Goal: Find specific page/section: Find specific page/section

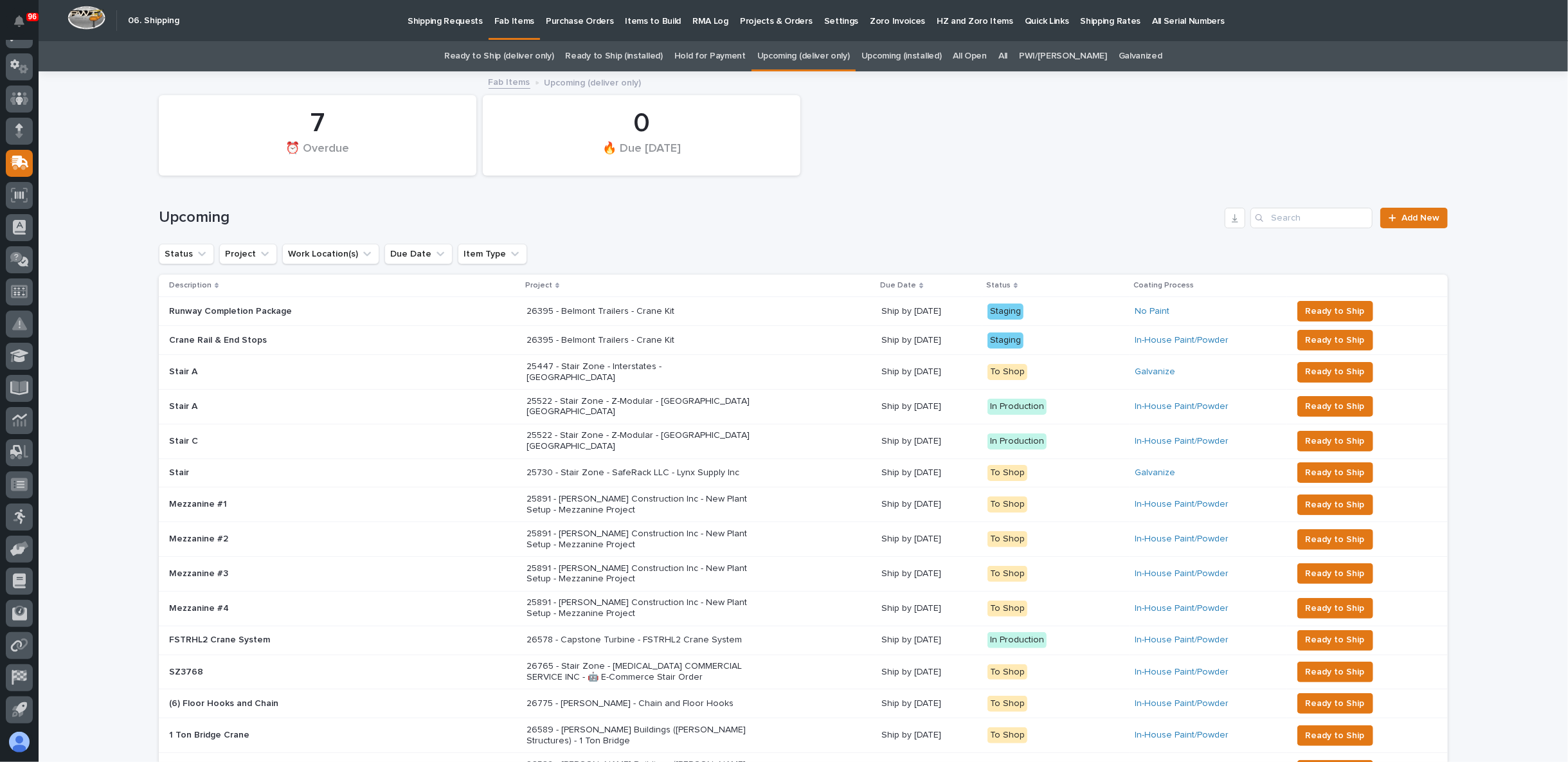
click at [797, 56] on link "Upcoming (deliver only)" at bounding box center [803, 56] width 93 height 30
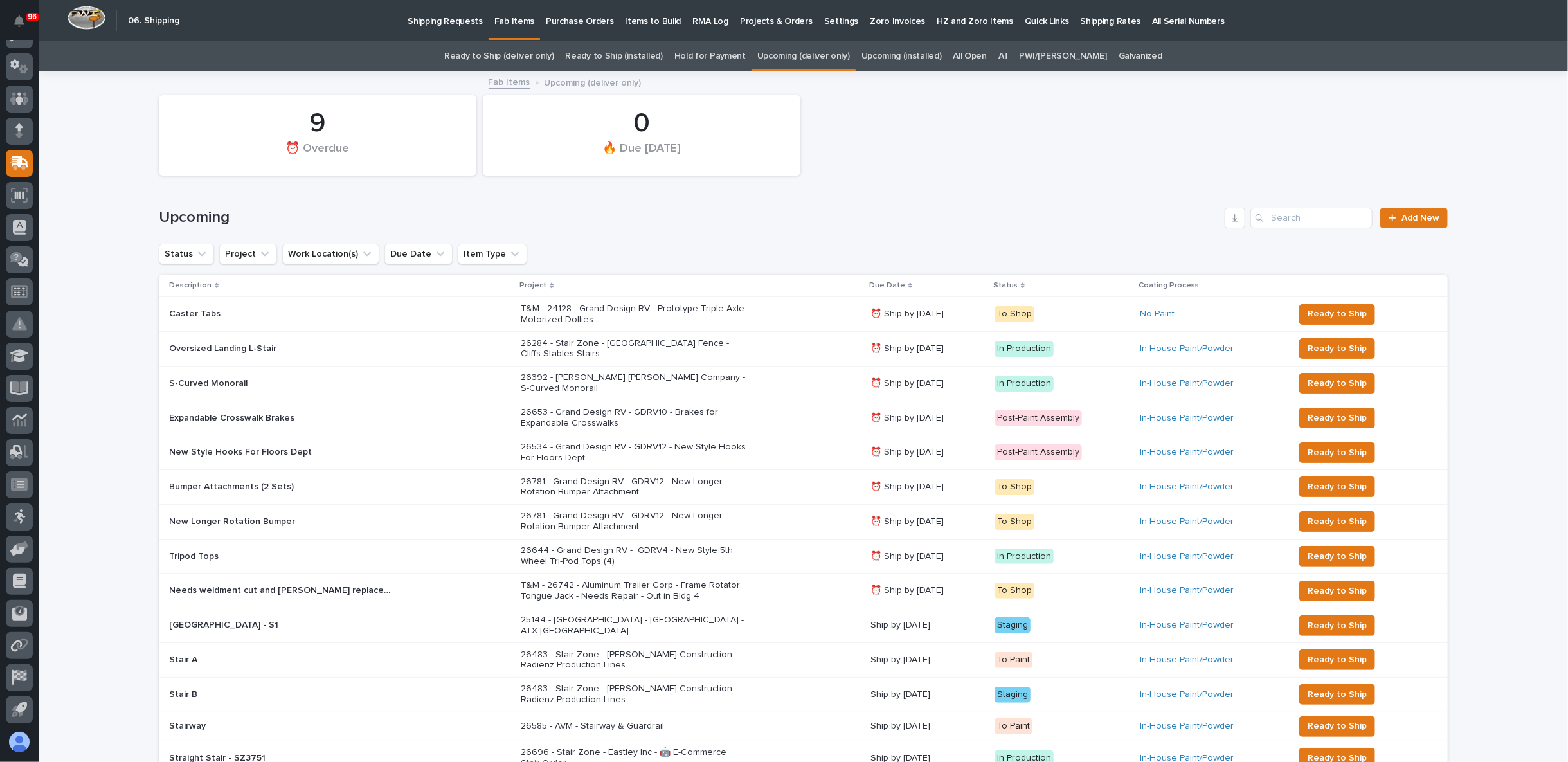
click at [916, 52] on link "Upcoming (installed)" at bounding box center [901, 56] width 80 height 30
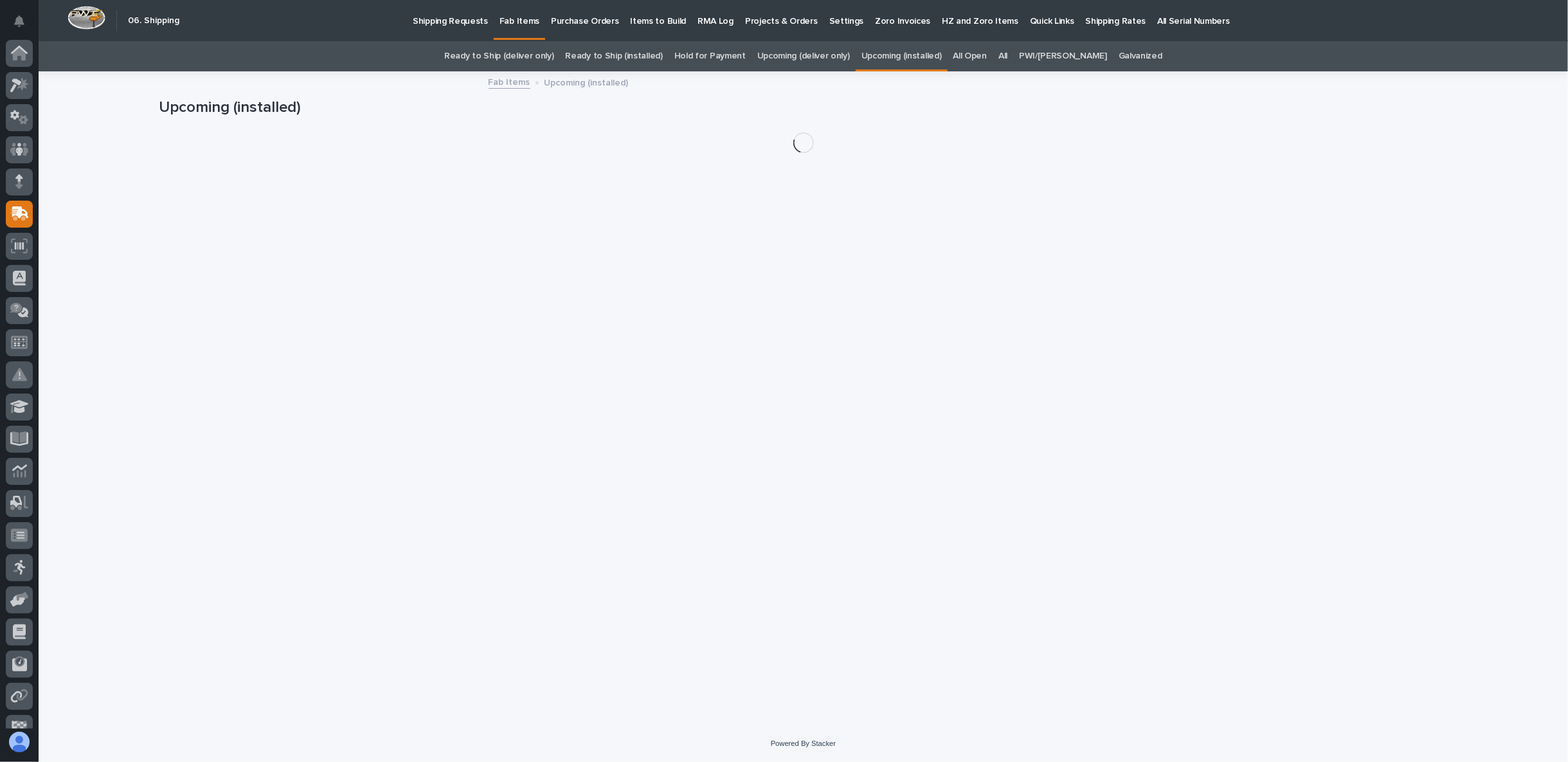
scroll to position [51, 0]
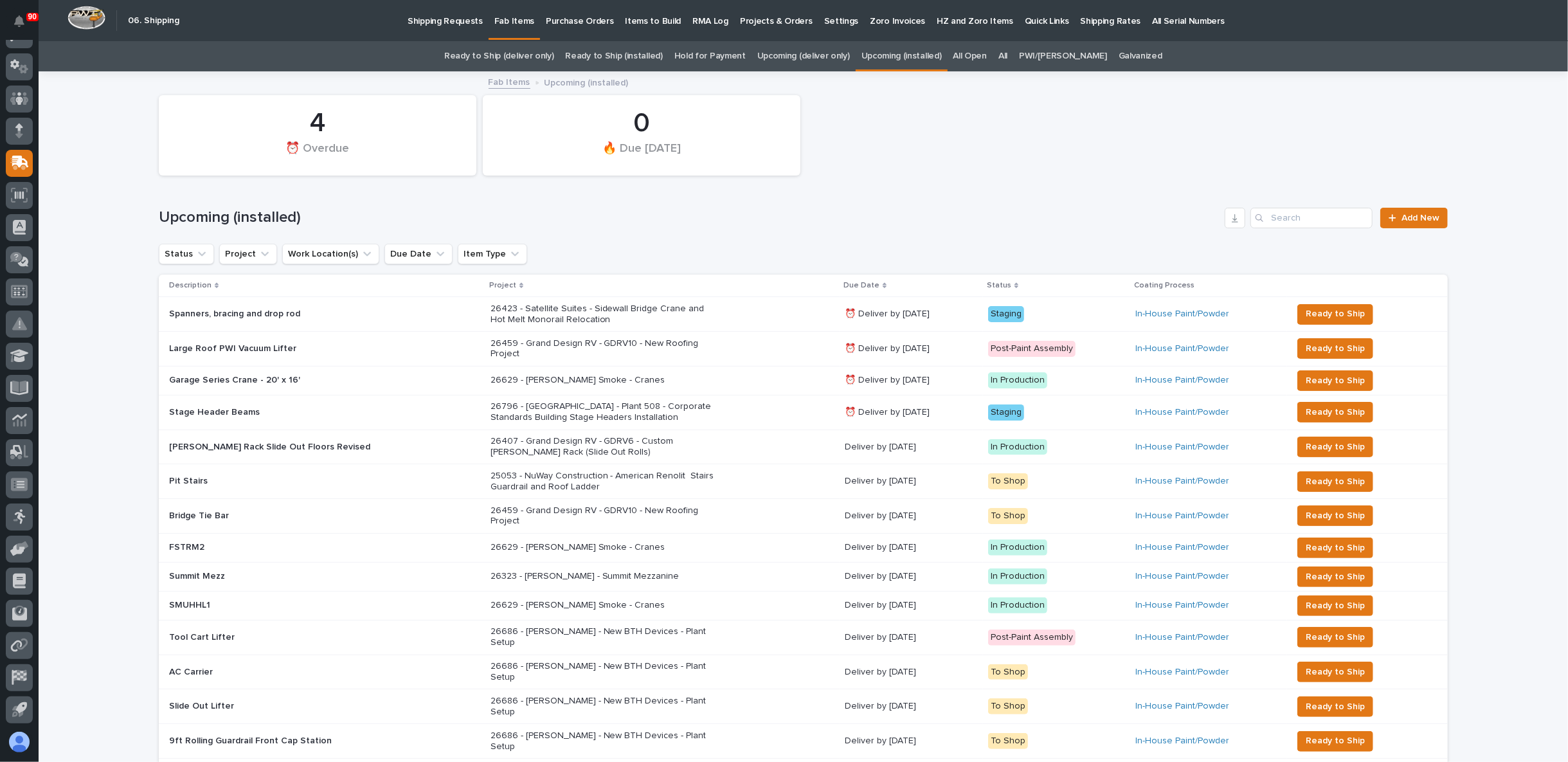
click at [532, 52] on link "Ready to Ship (deliver only)" at bounding box center [499, 56] width 109 height 30
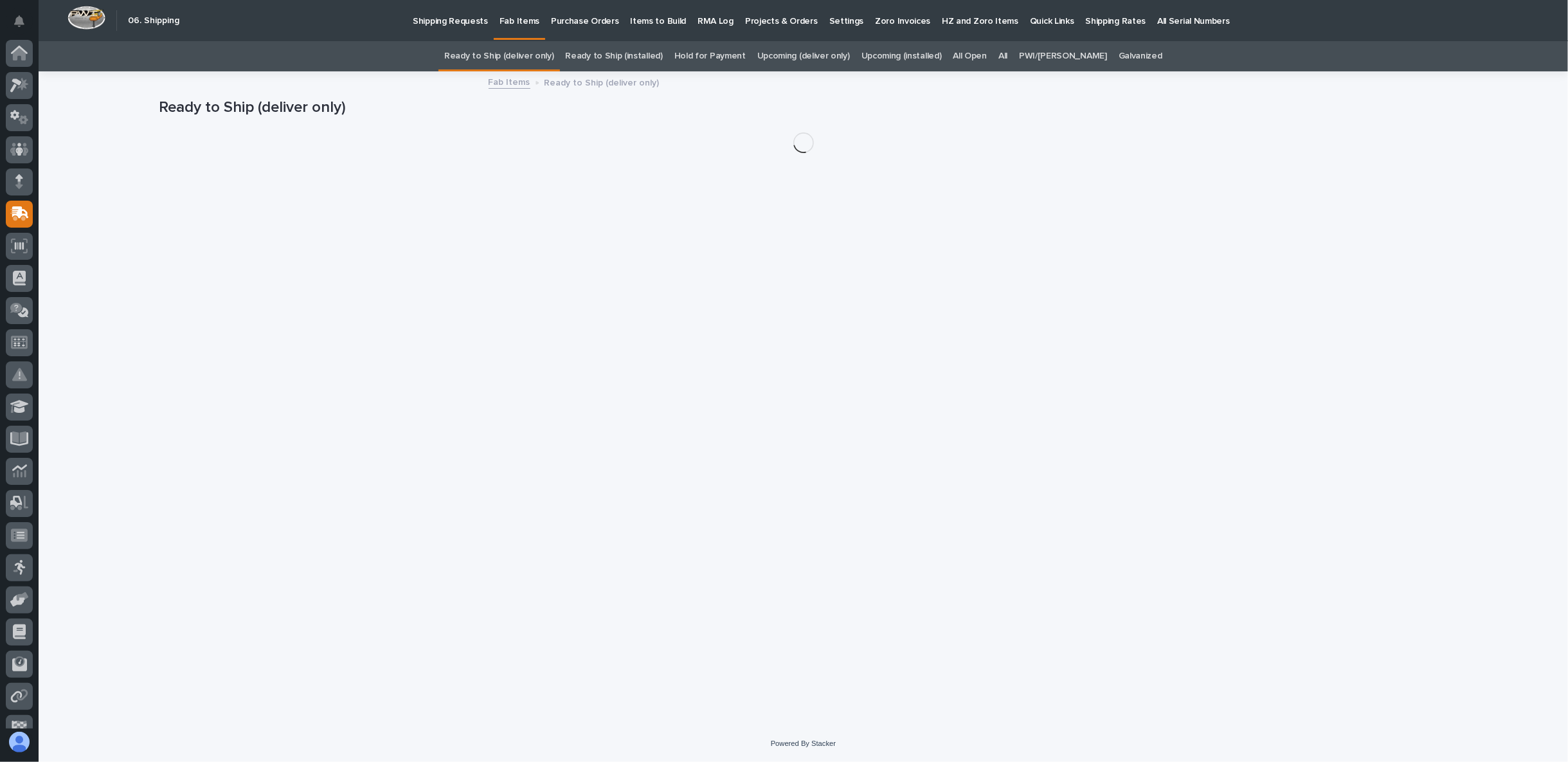
scroll to position [51, 0]
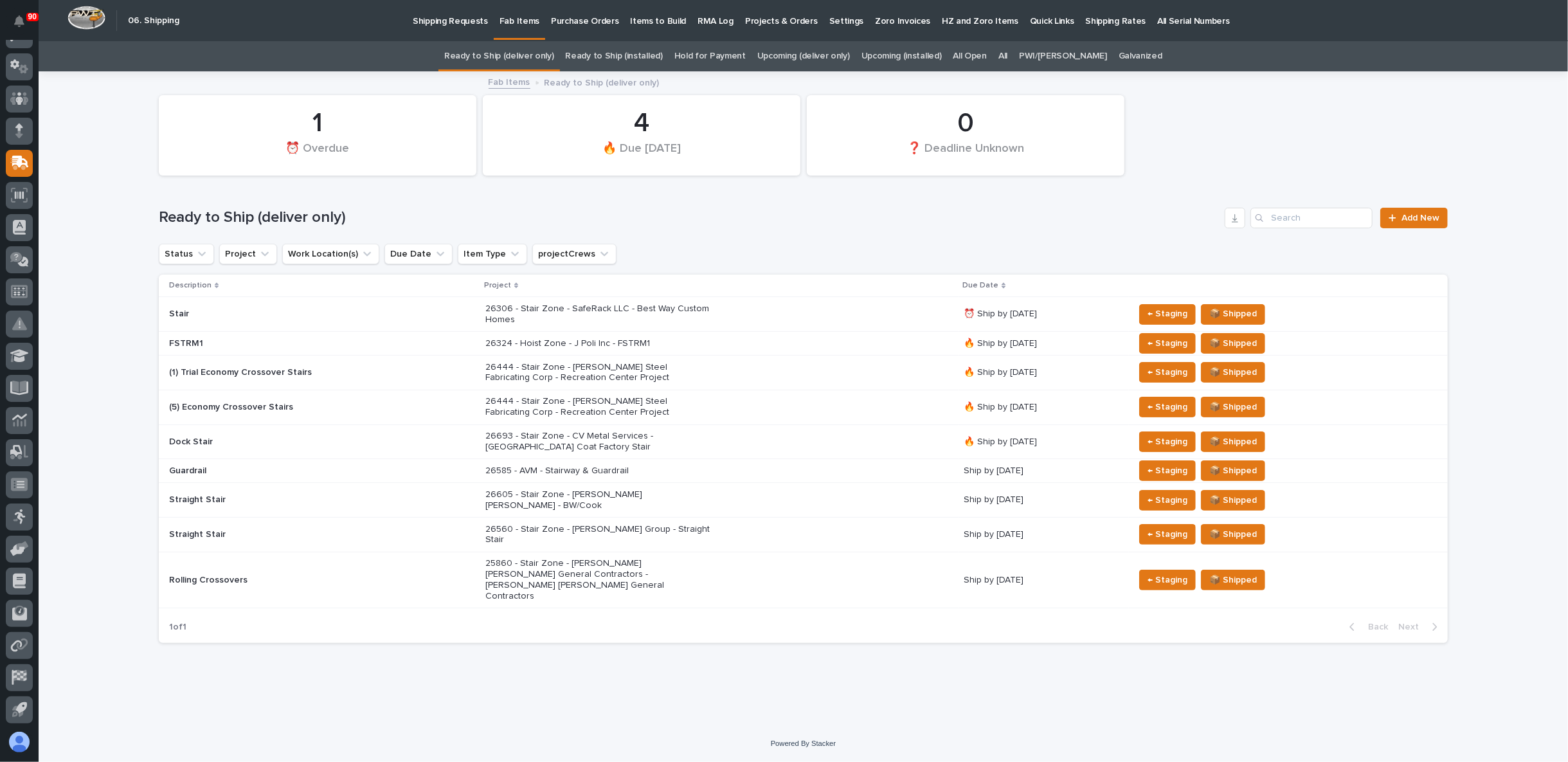
click at [825, 54] on link "Upcoming (deliver only)" at bounding box center [803, 56] width 93 height 30
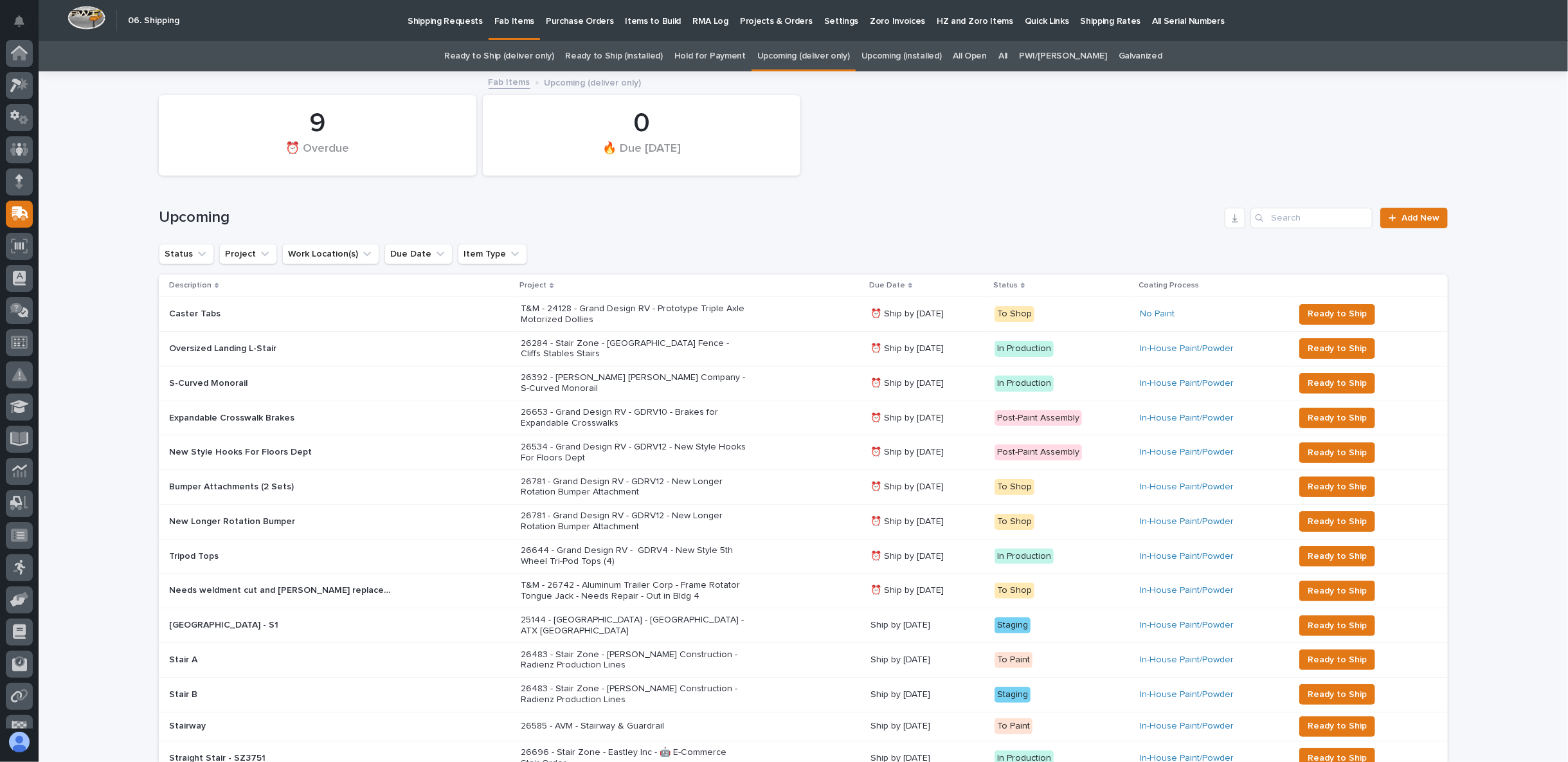
scroll to position [51, 0]
click at [1273, 215] on input "Search" at bounding box center [1311, 218] width 122 height 21
click at [1007, 52] on link "All" at bounding box center [1002, 56] width 9 height 30
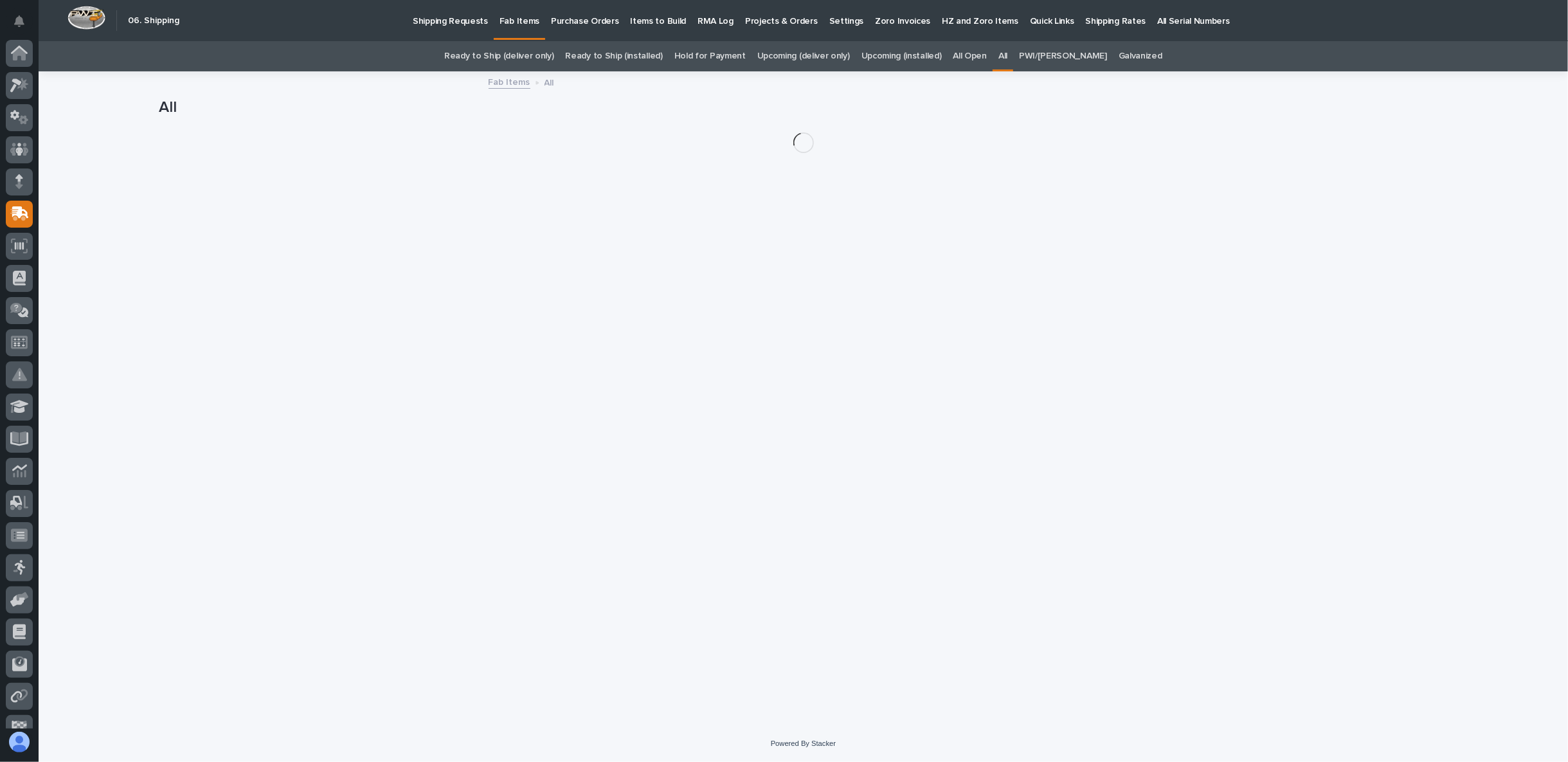
scroll to position [51, 0]
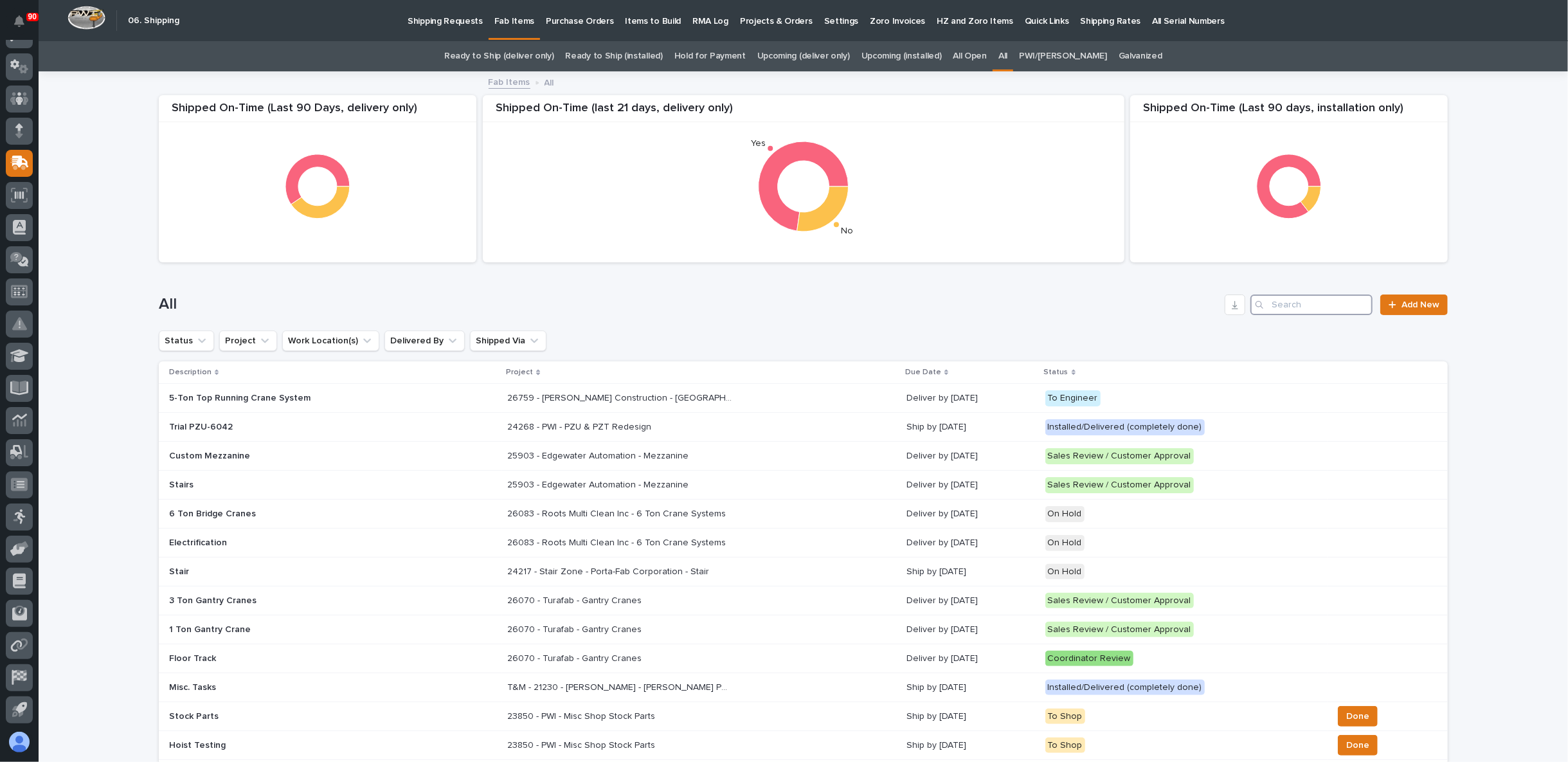
click at [1289, 306] on input "Search" at bounding box center [1311, 305] width 122 height 21
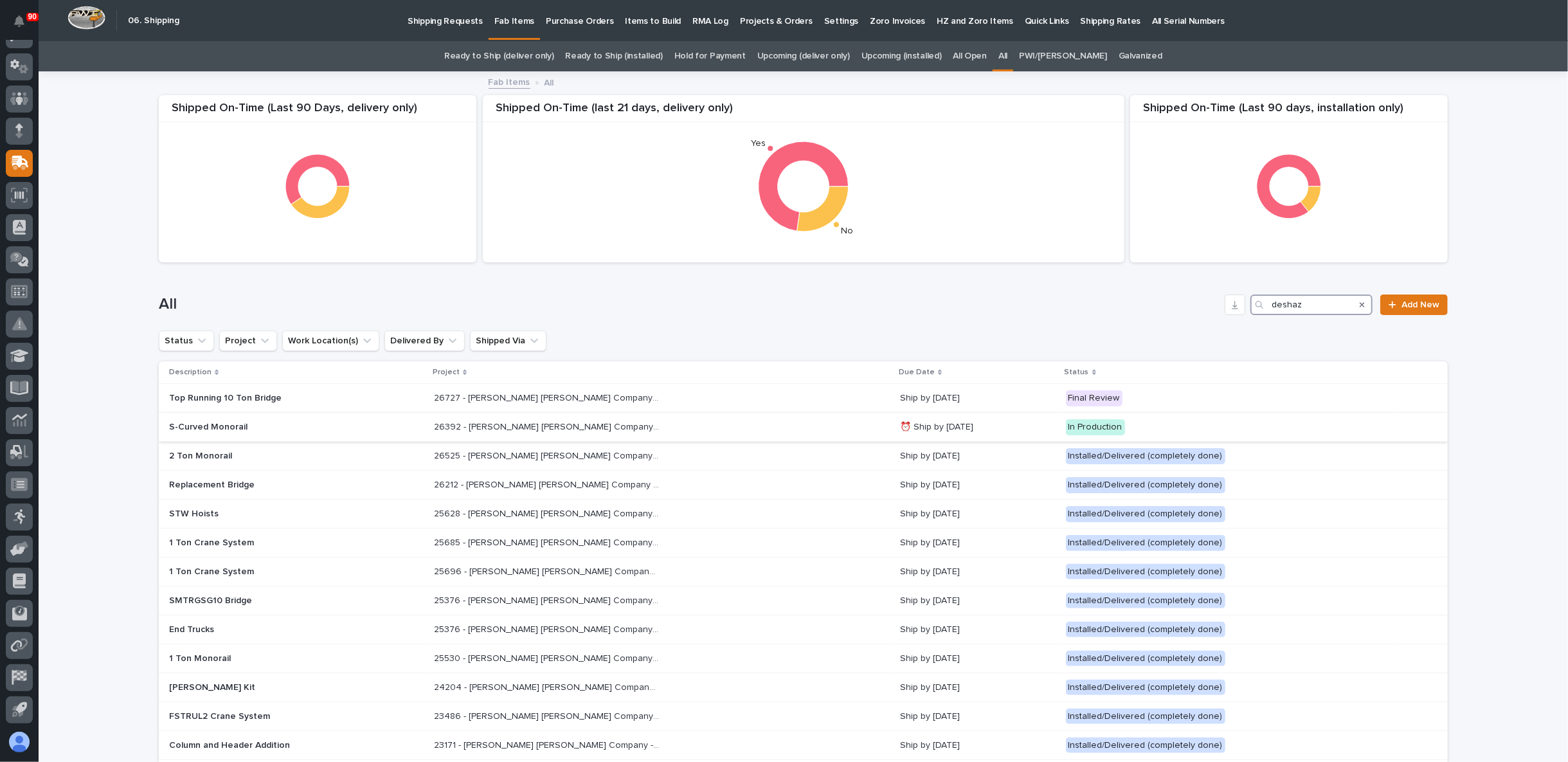
type input "deshaz"
click at [602, 431] on p "26392 - [PERSON_NAME] [PERSON_NAME] Company - S-Curved Monorail" at bounding box center [547, 426] width 227 height 14
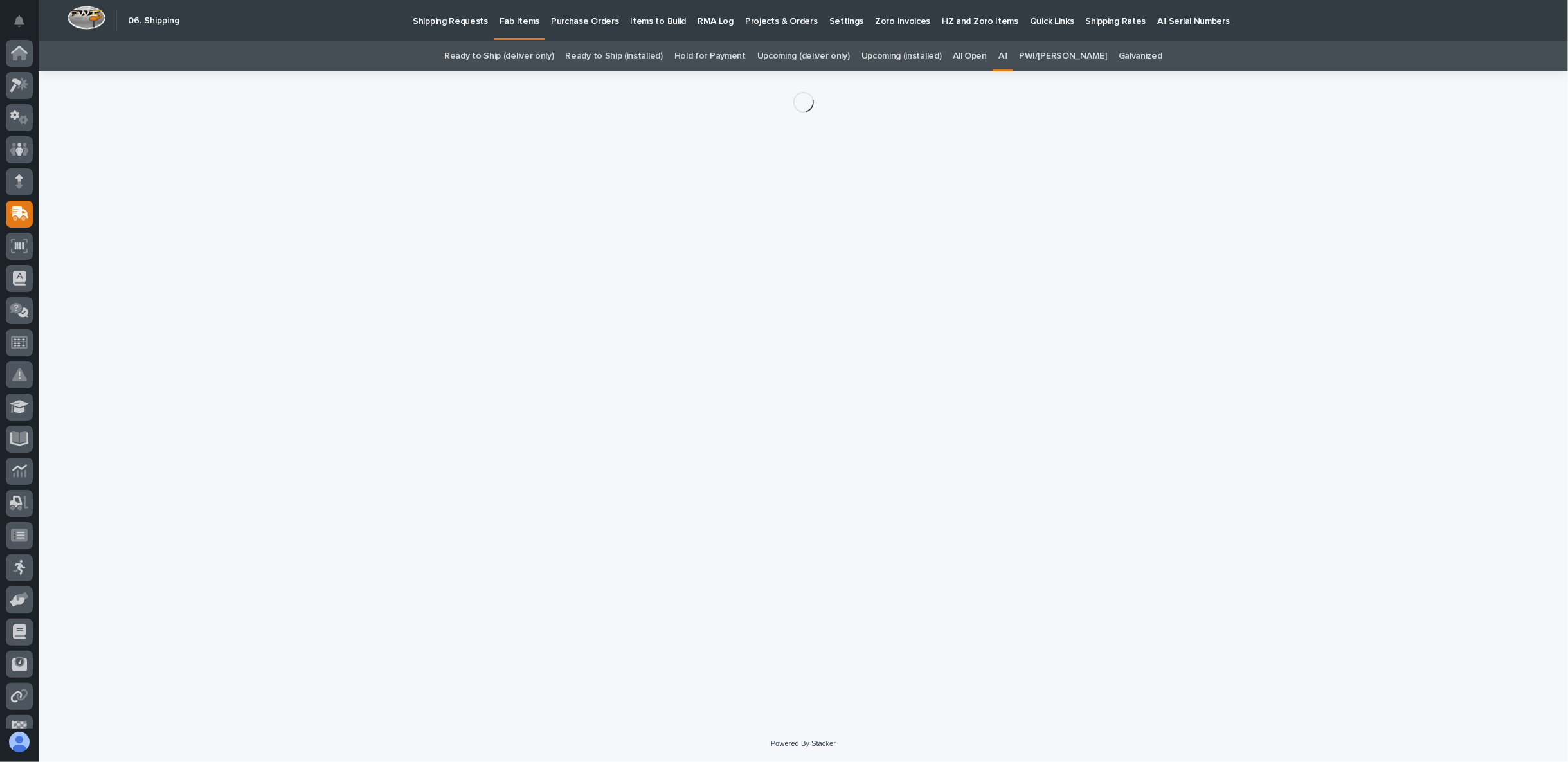
scroll to position [51, 0]
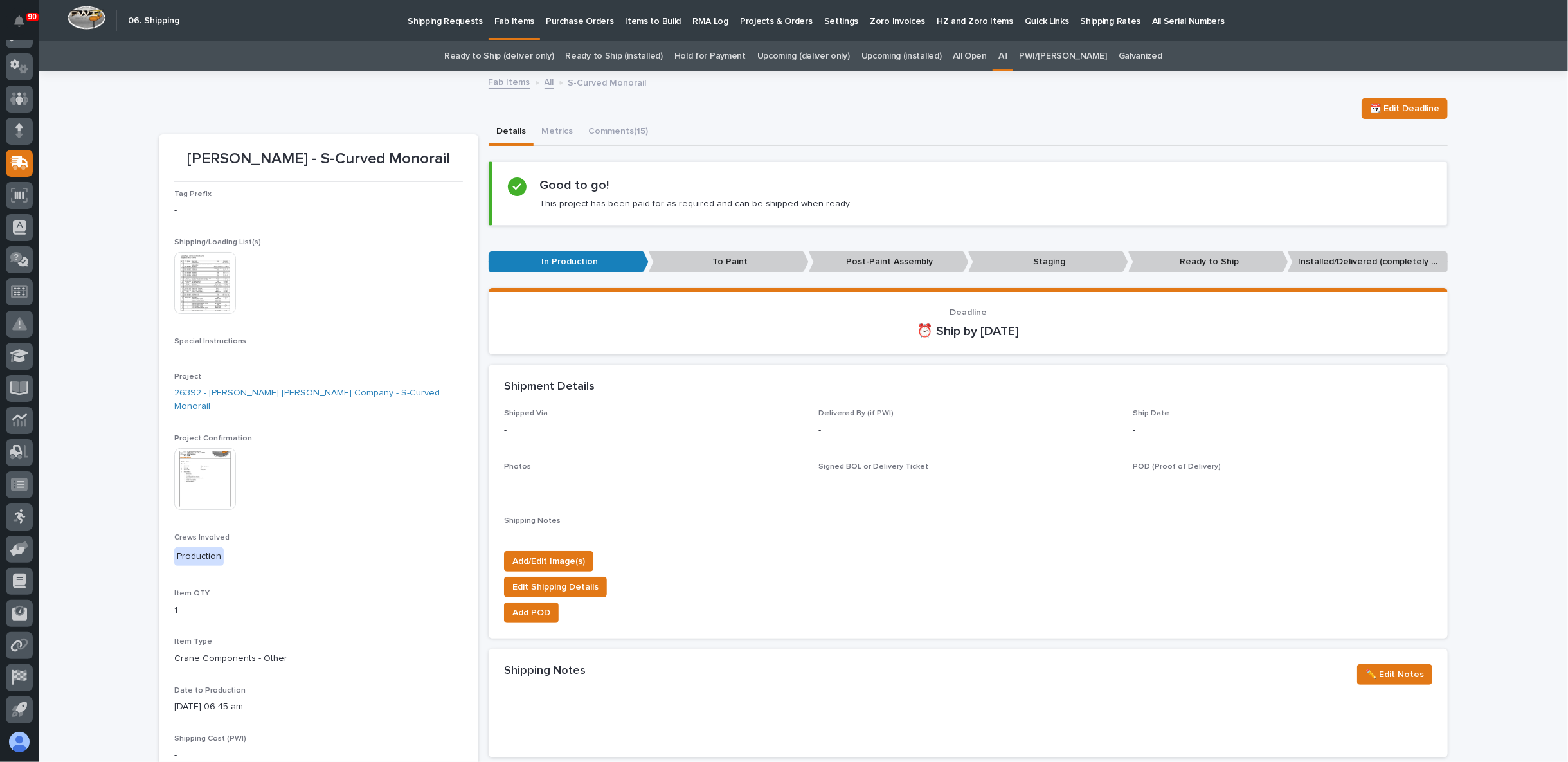
click at [205, 462] on img at bounding box center [205, 479] width 62 height 62
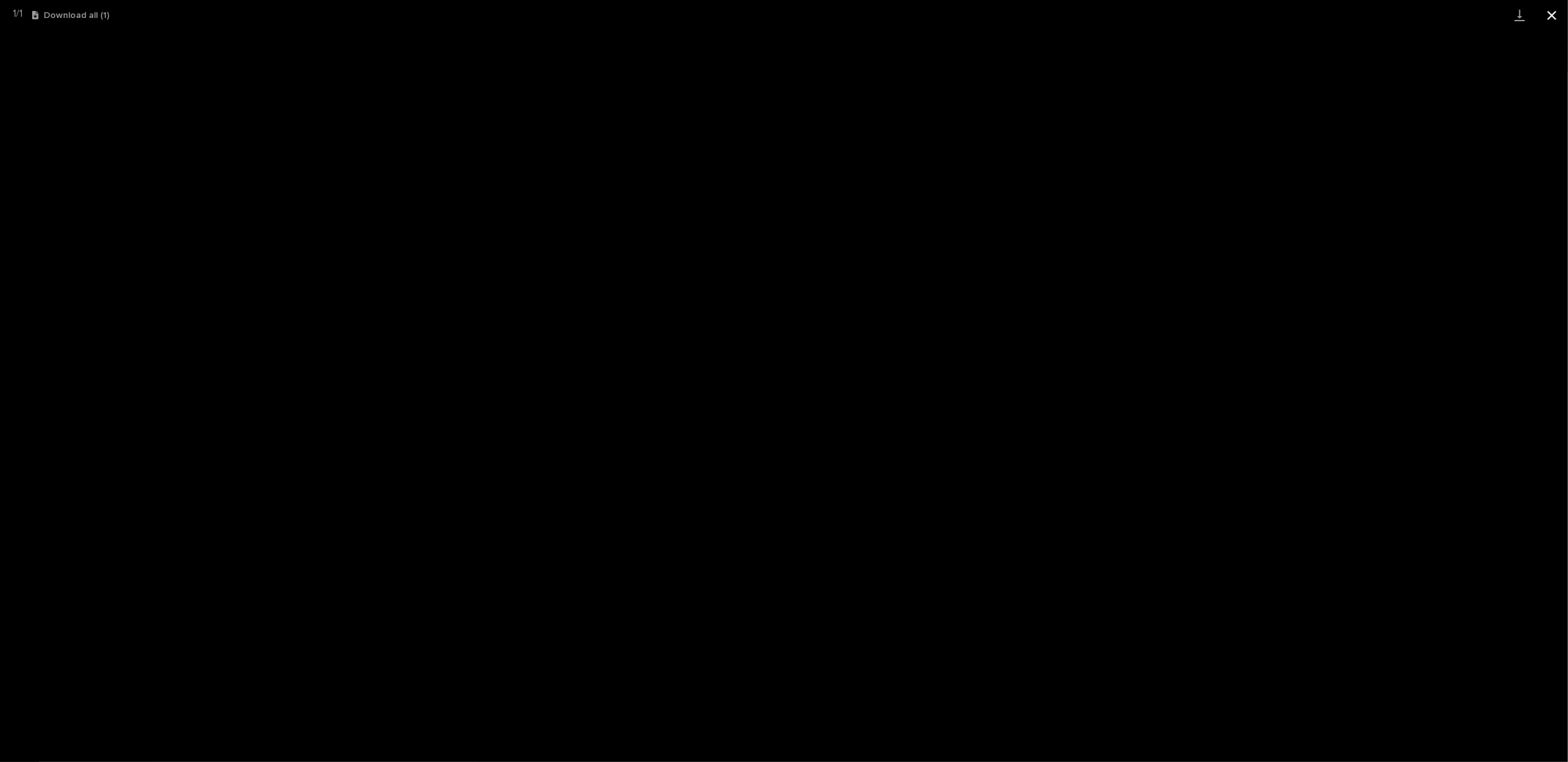
click at [1547, 12] on button "Close gallery" at bounding box center [1552, 15] width 32 height 30
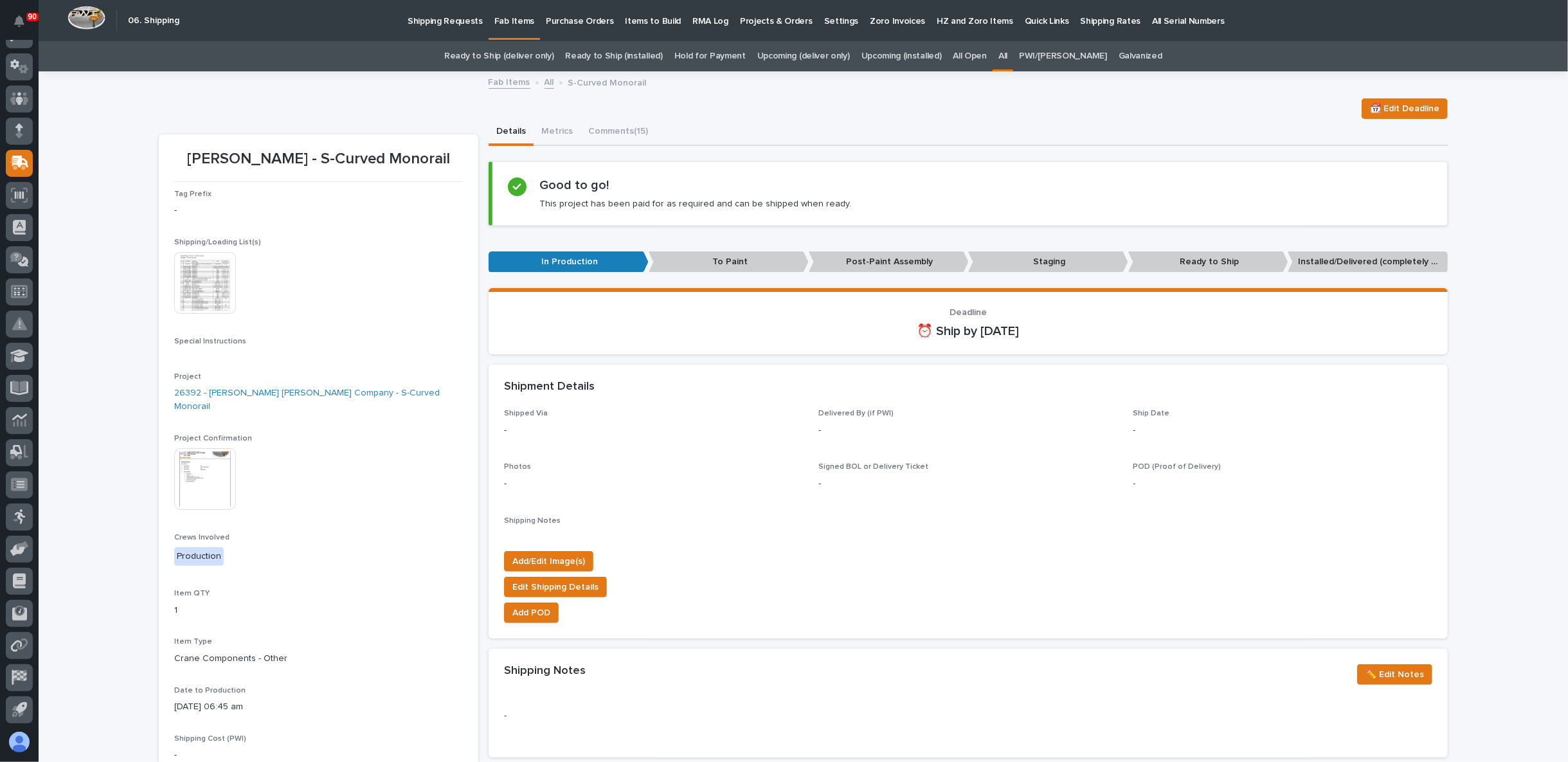
click at [1055, 254] on p "Staging" at bounding box center [1047, 262] width 160 height 21
click at [1034, 262] on p "Staging" at bounding box center [1047, 262] width 160 height 21
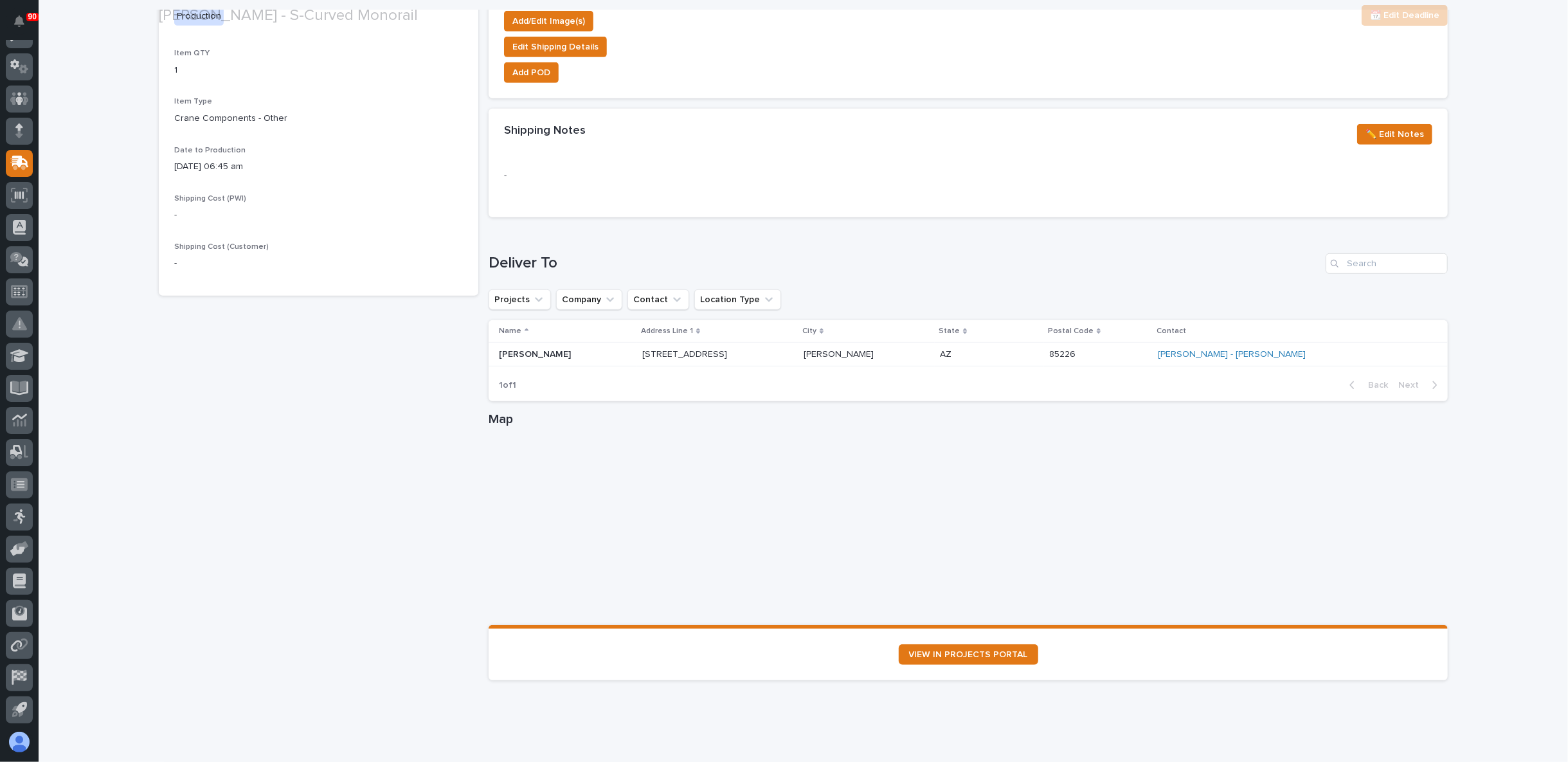
scroll to position [568, 0]
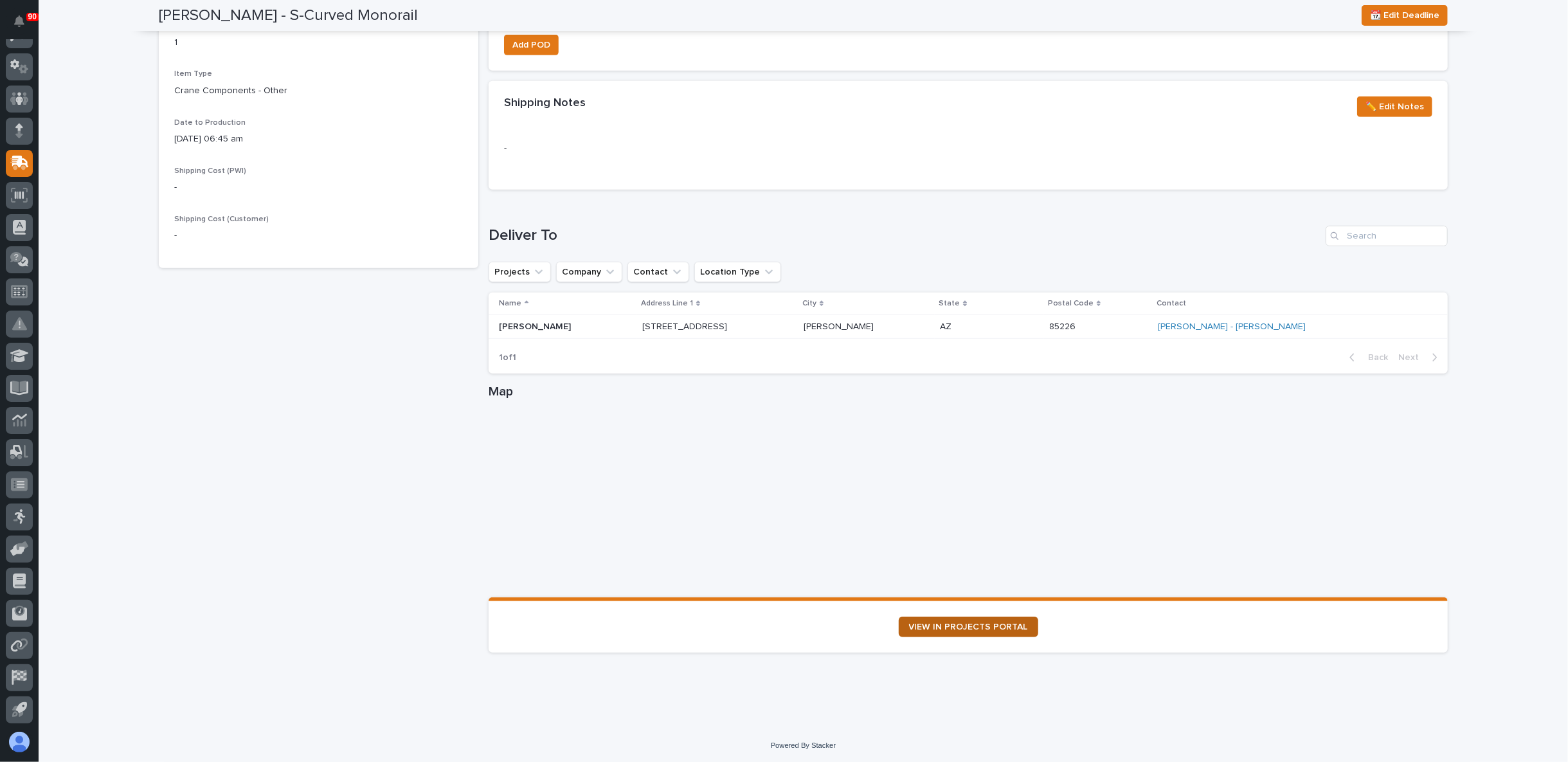
click at [960, 623] on span "VIEW IN PROJECTS PORTAL" at bounding box center [968, 627] width 119 height 9
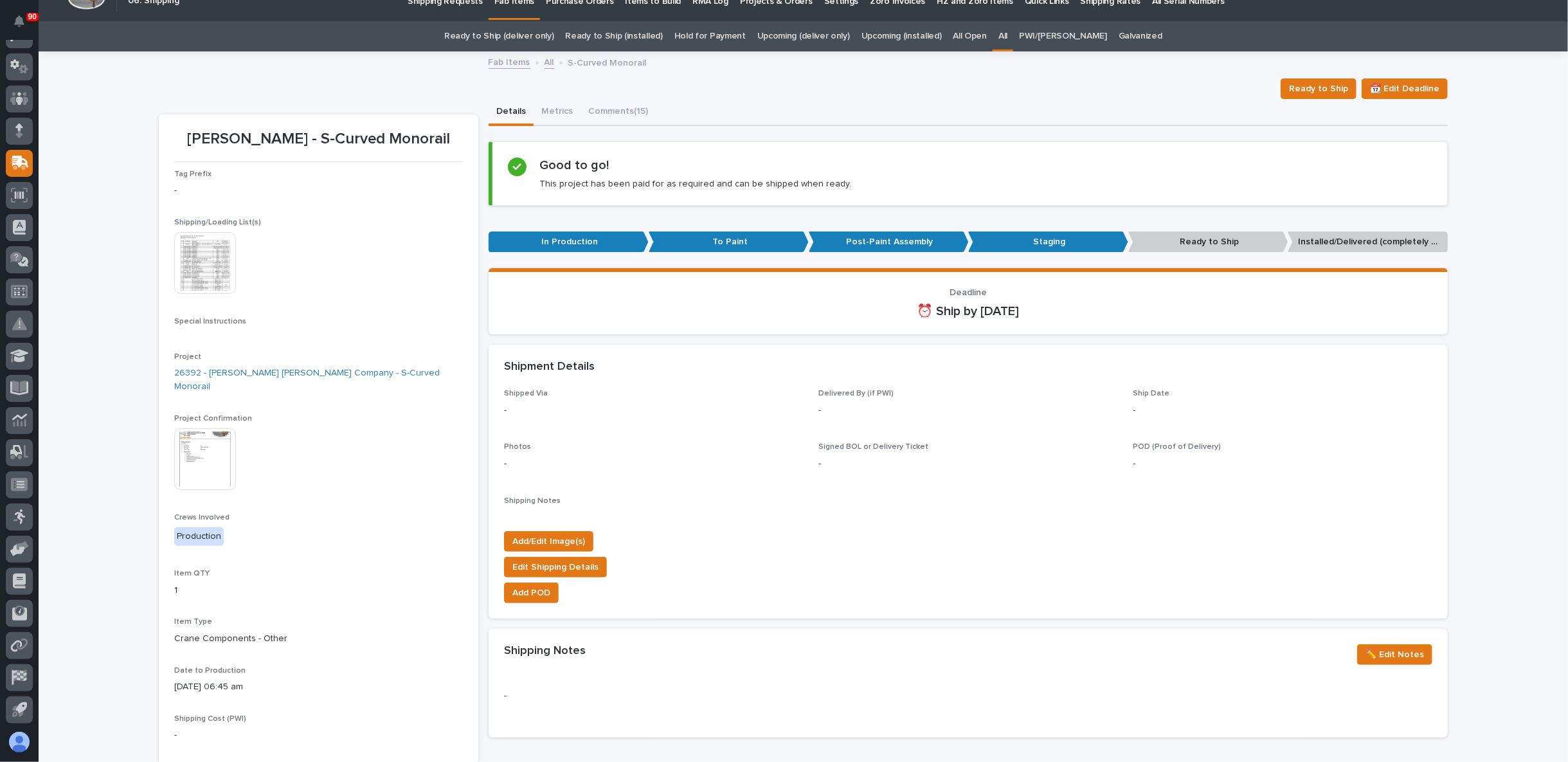
scroll to position [0, 0]
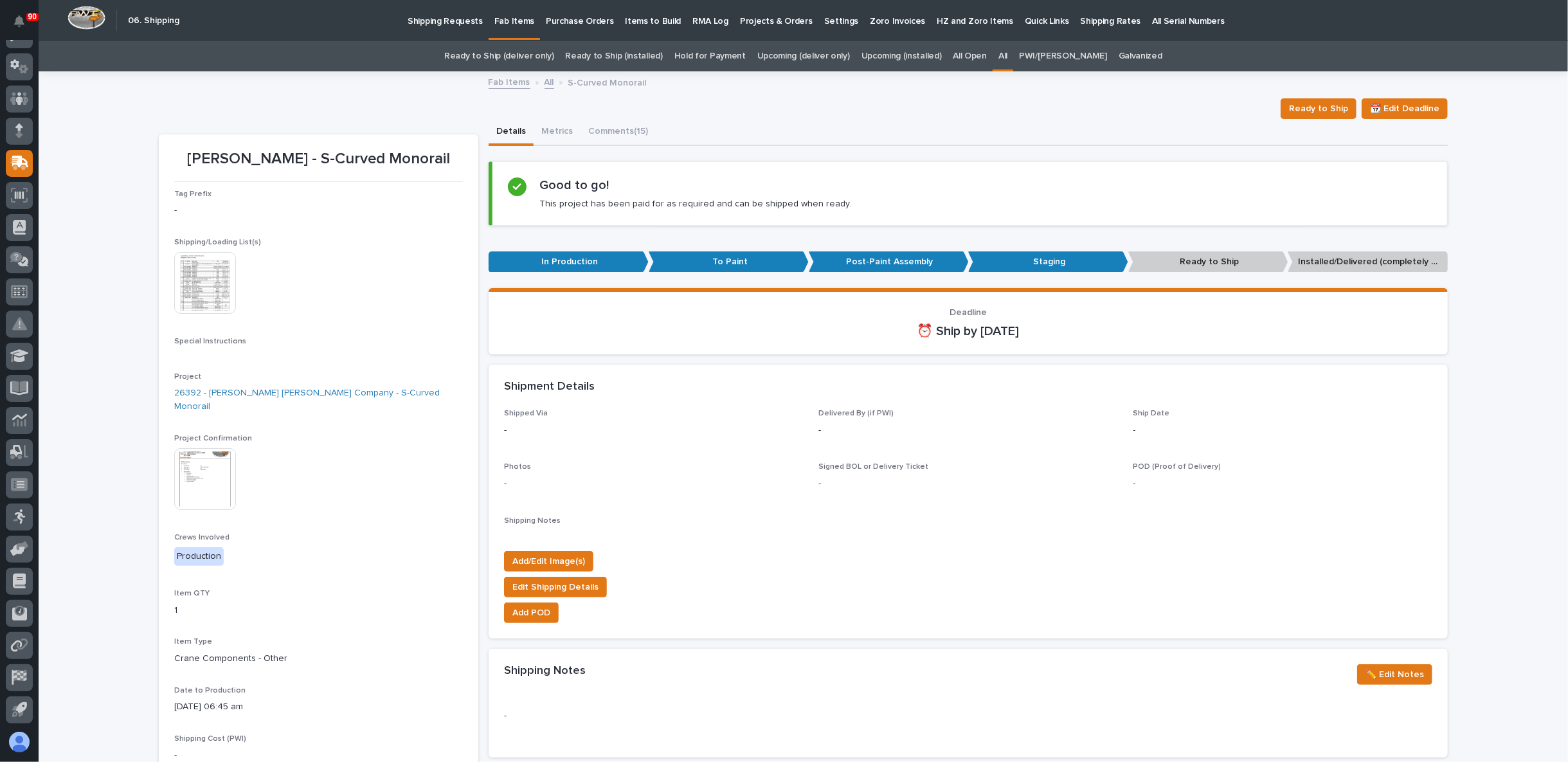
click at [841, 54] on link "Upcoming (deliver only)" at bounding box center [803, 56] width 93 height 30
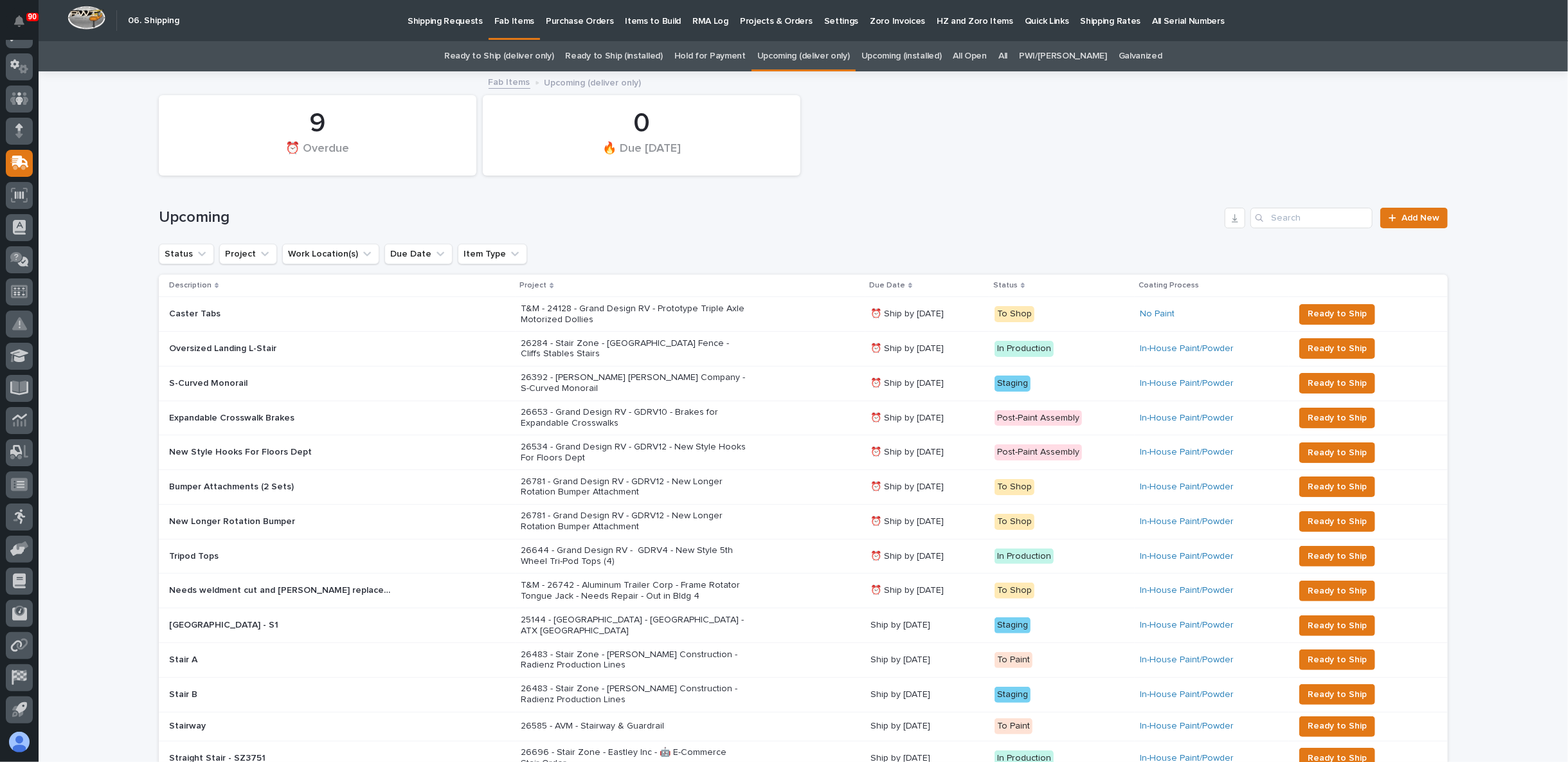
scroll to position [143, 0]
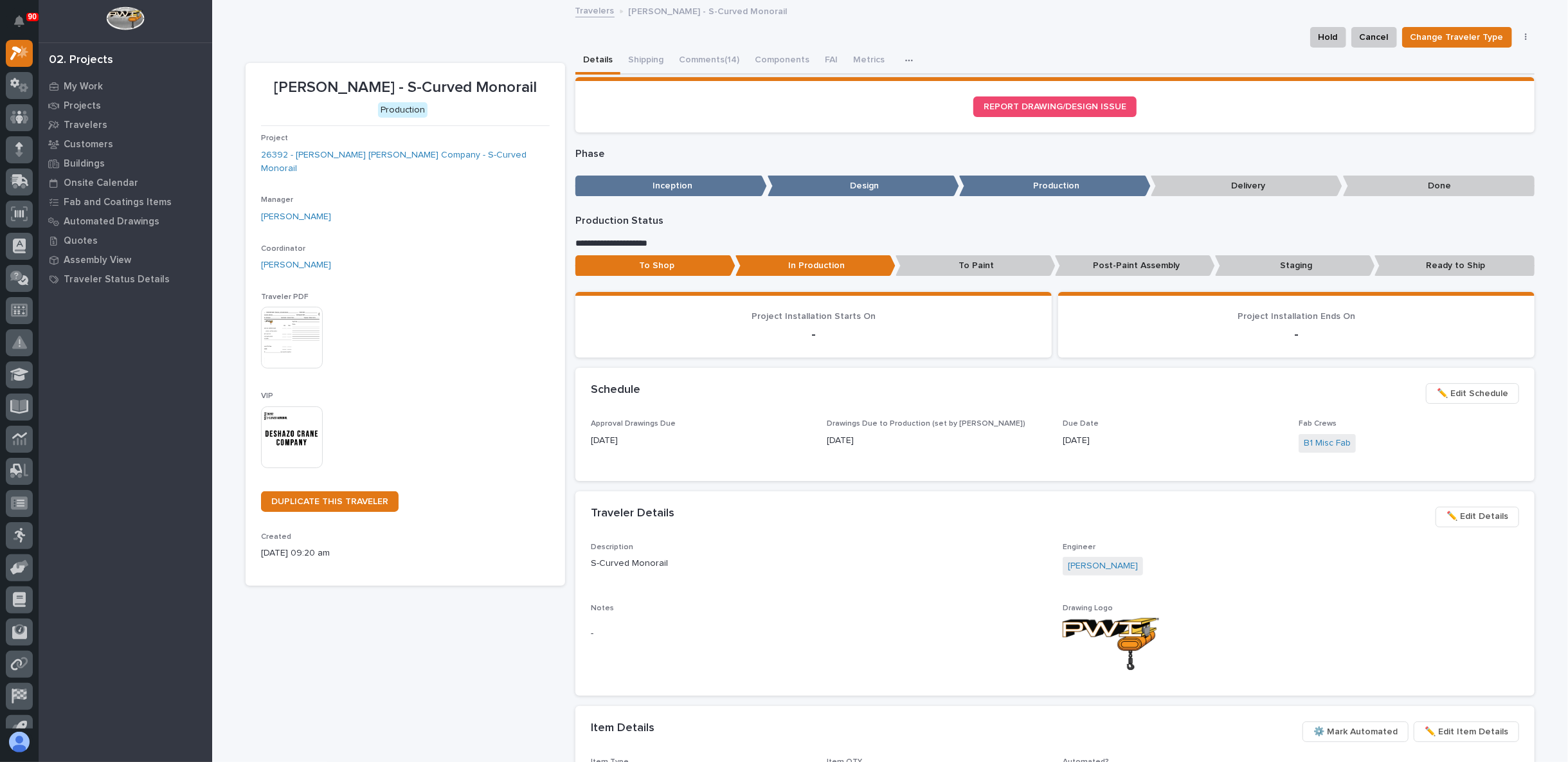
click at [1273, 264] on p "Staging" at bounding box center [1295, 266] width 160 height 21
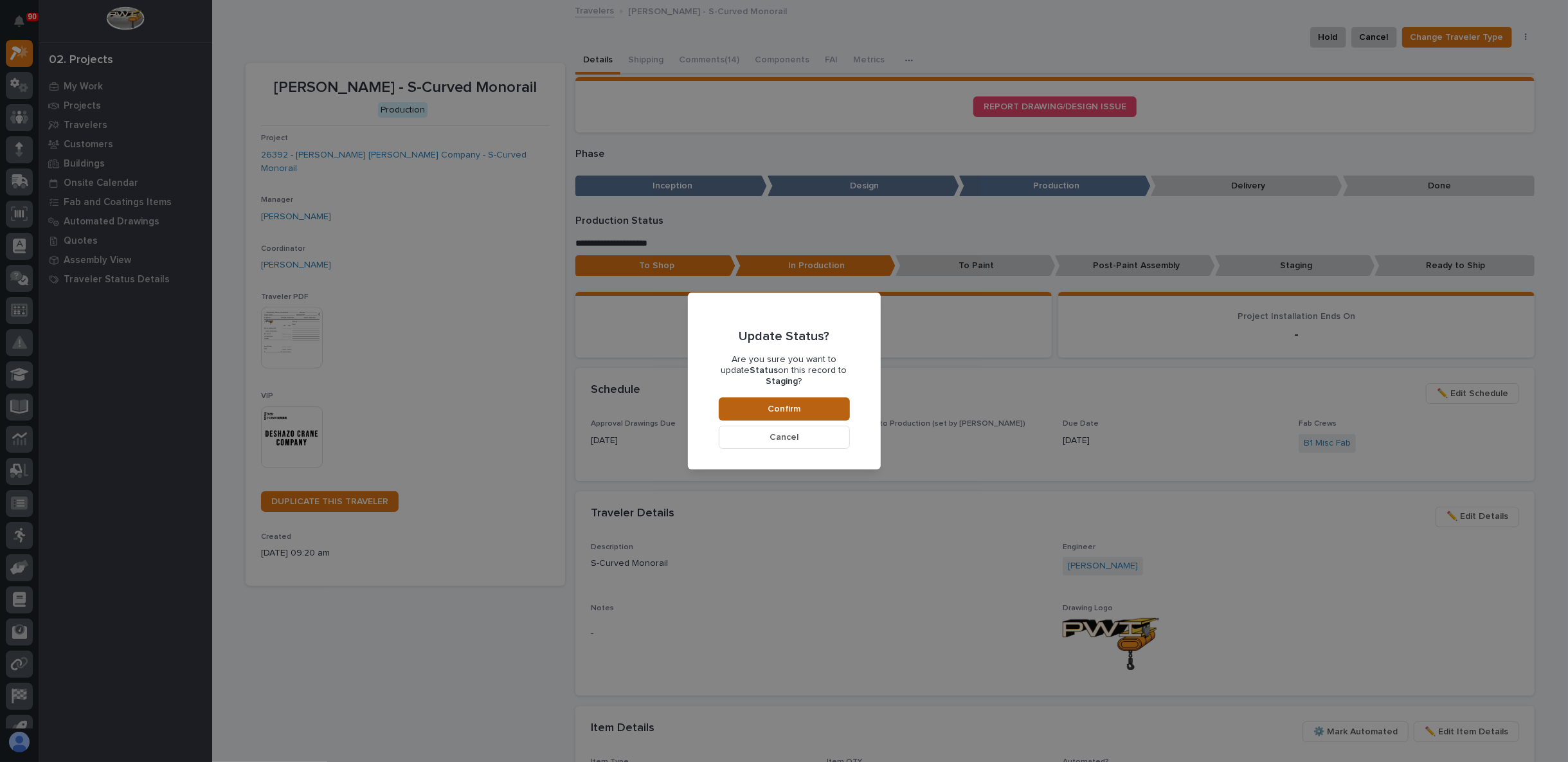
click at [797, 404] on span "Confirm" at bounding box center [784, 409] width 33 height 12
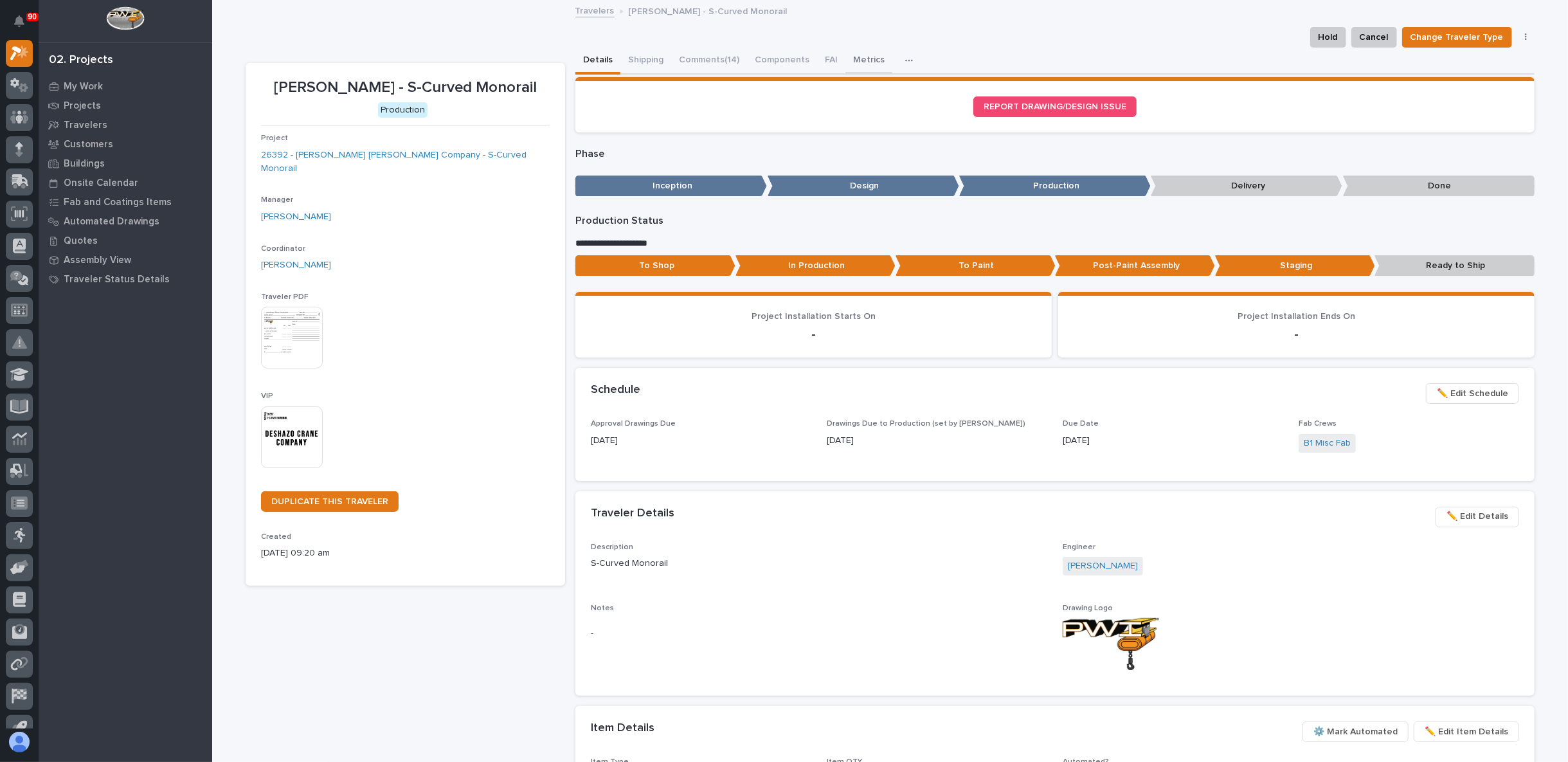
click at [856, 65] on button "Metrics" at bounding box center [869, 60] width 47 height 27
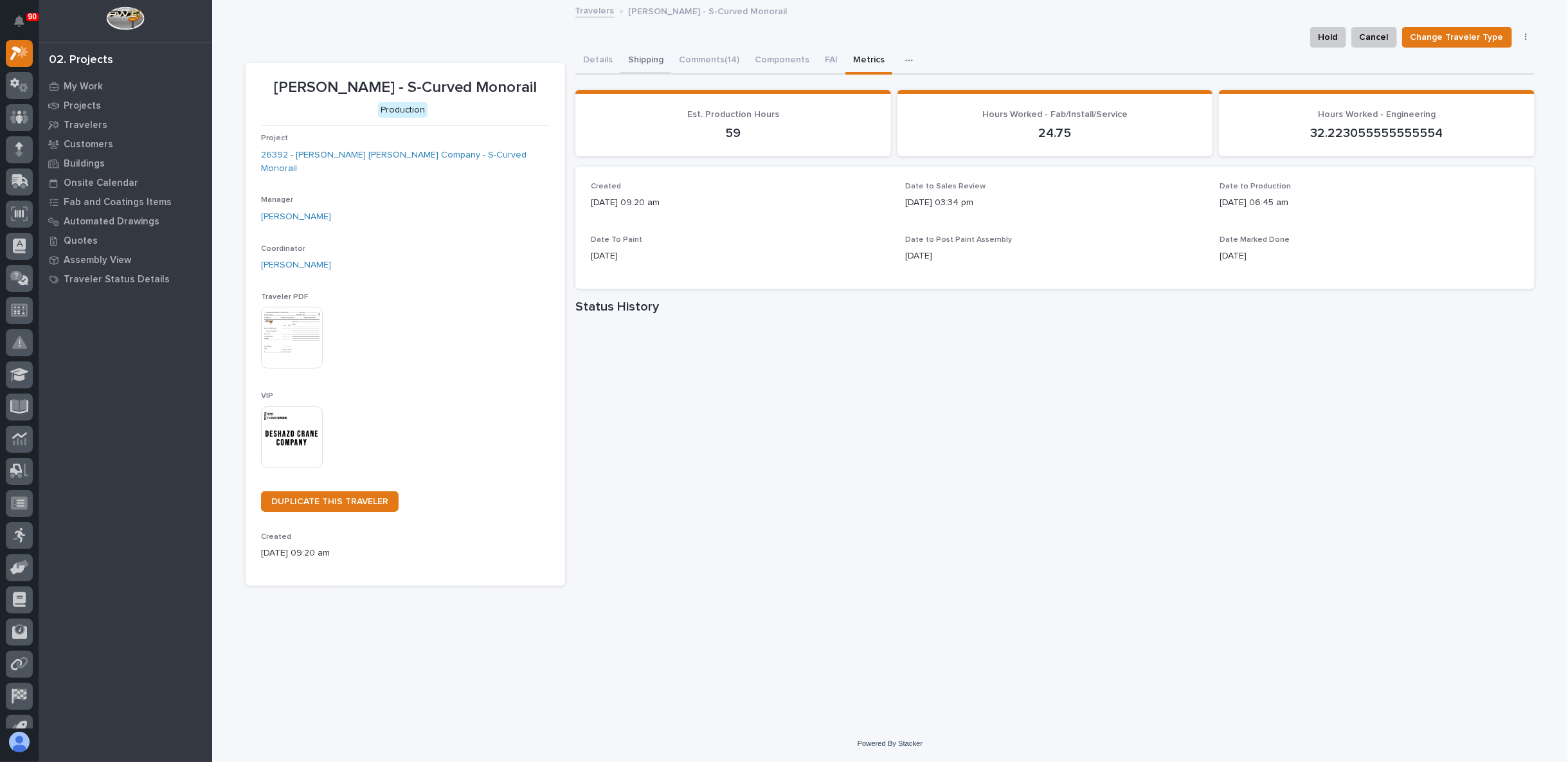
click at [640, 68] on button "Shipping" at bounding box center [646, 60] width 51 height 27
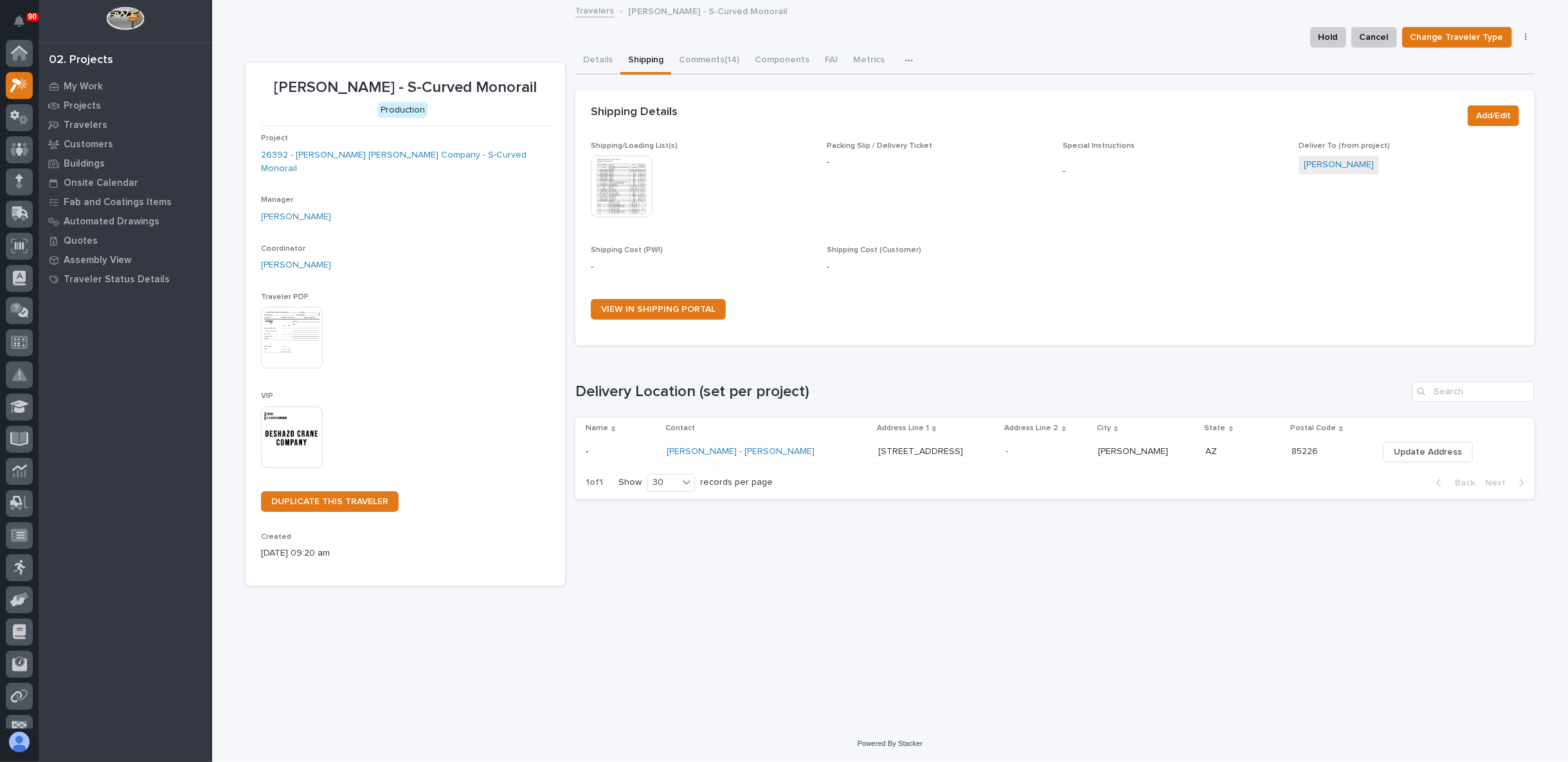
scroll to position [32, 0]
click at [23, 184] on icon at bounding box center [19, 182] width 19 height 15
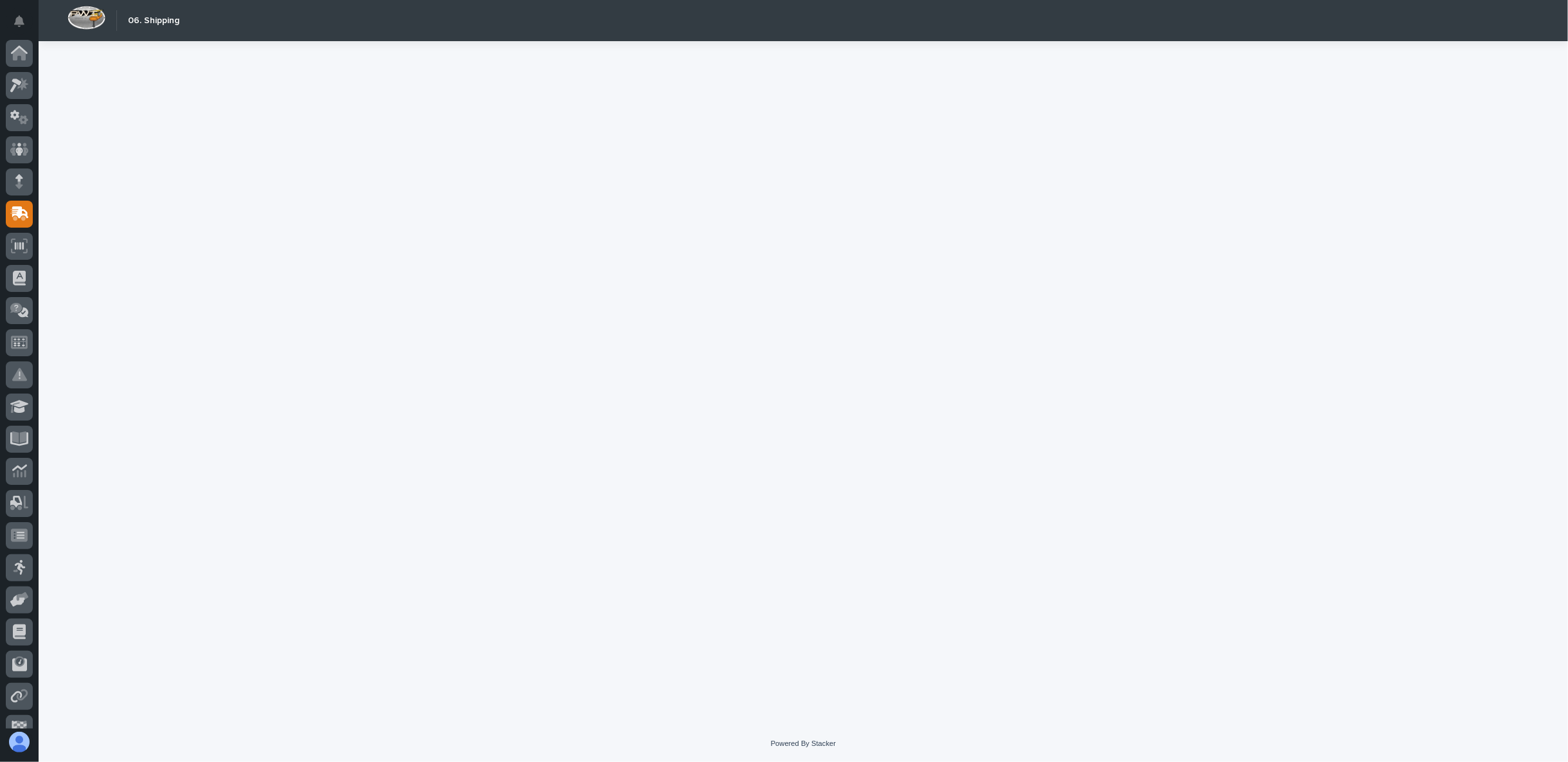
scroll to position [51, 0]
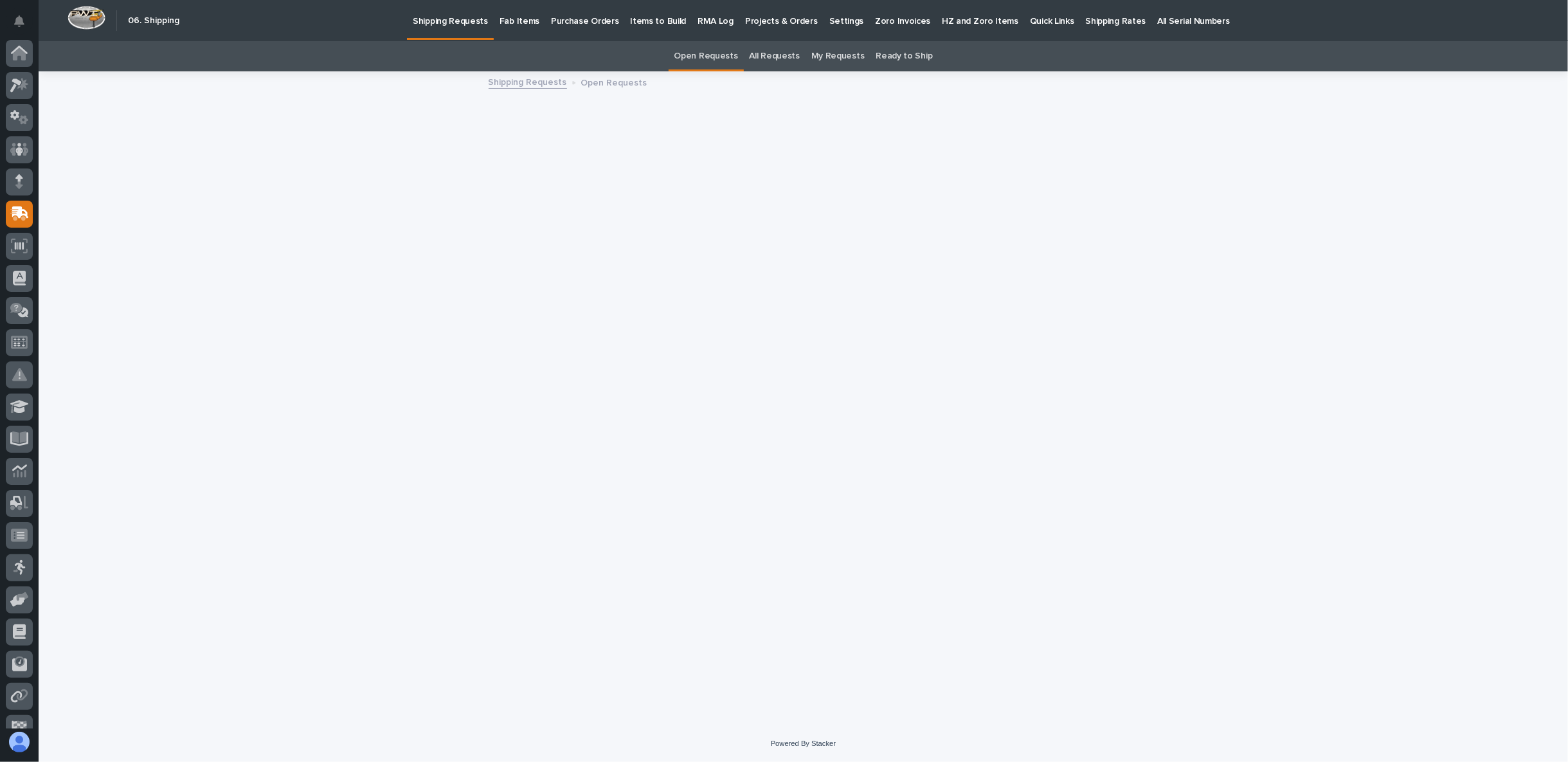
scroll to position [51, 0]
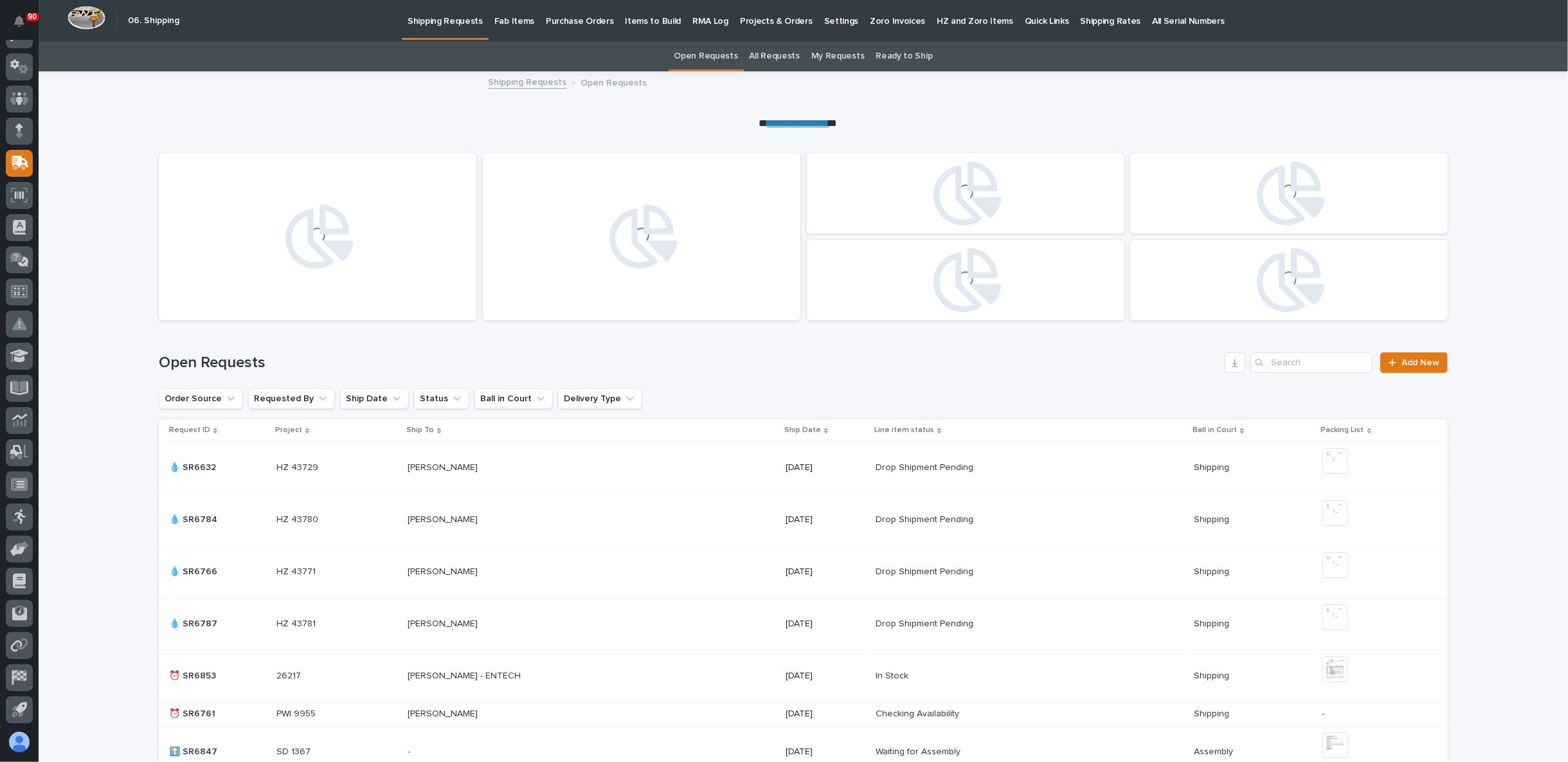
click at [521, 27] on link "Fab Items" at bounding box center [514, 20] width 52 height 40
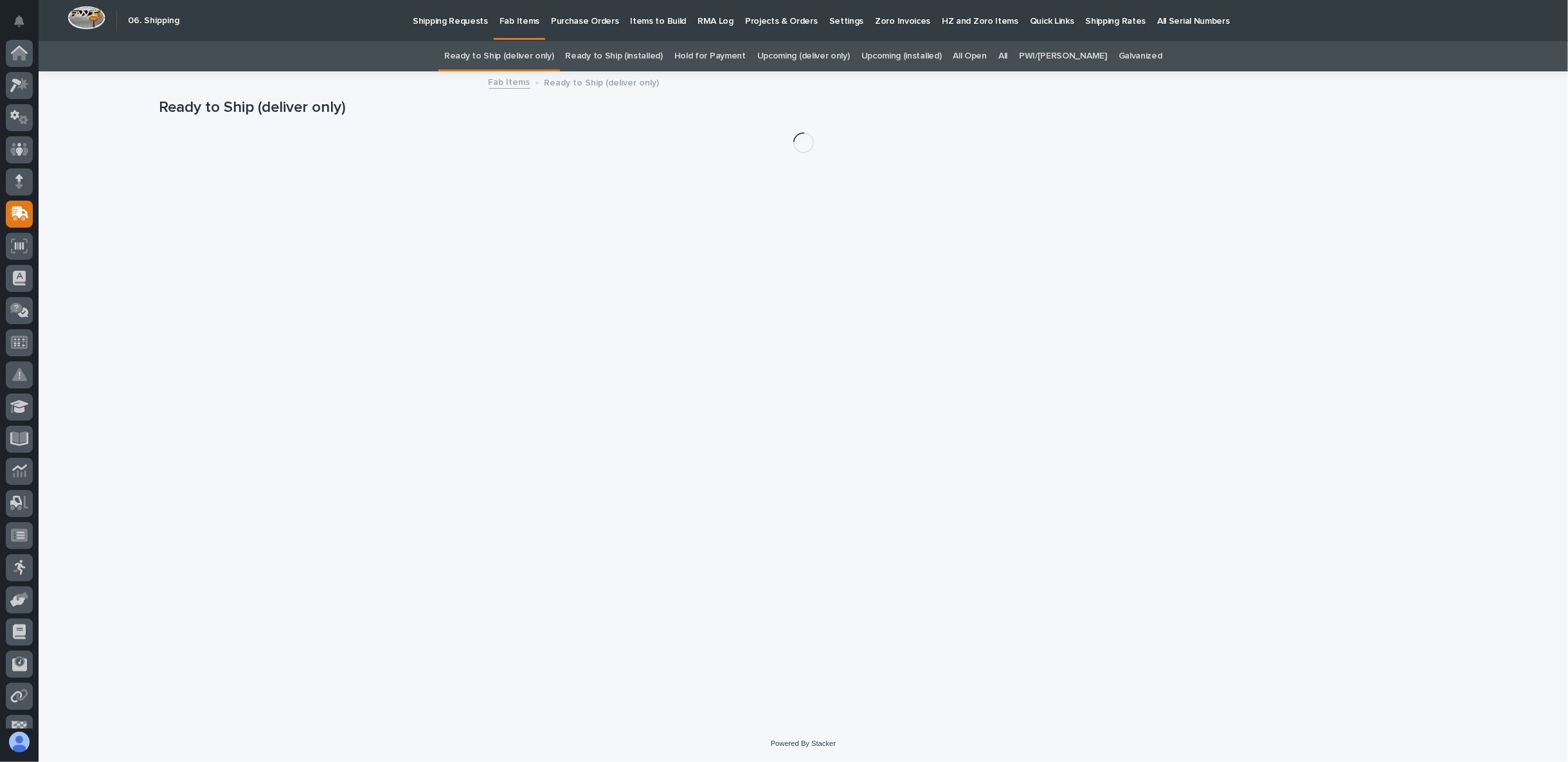
scroll to position [51, 0]
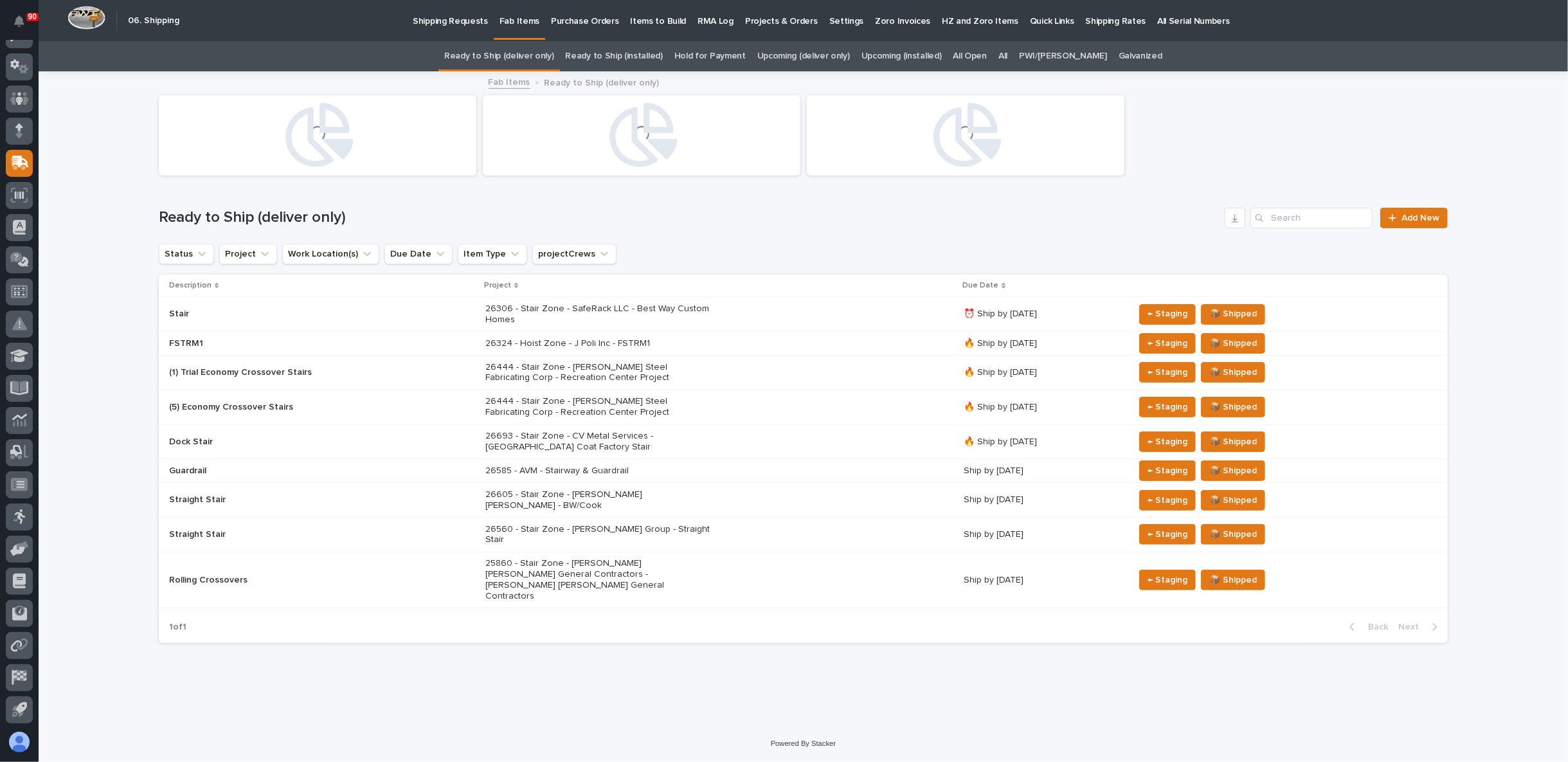
click at [1007, 54] on link "All" at bounding box center [1002, 56] width 9 height 30
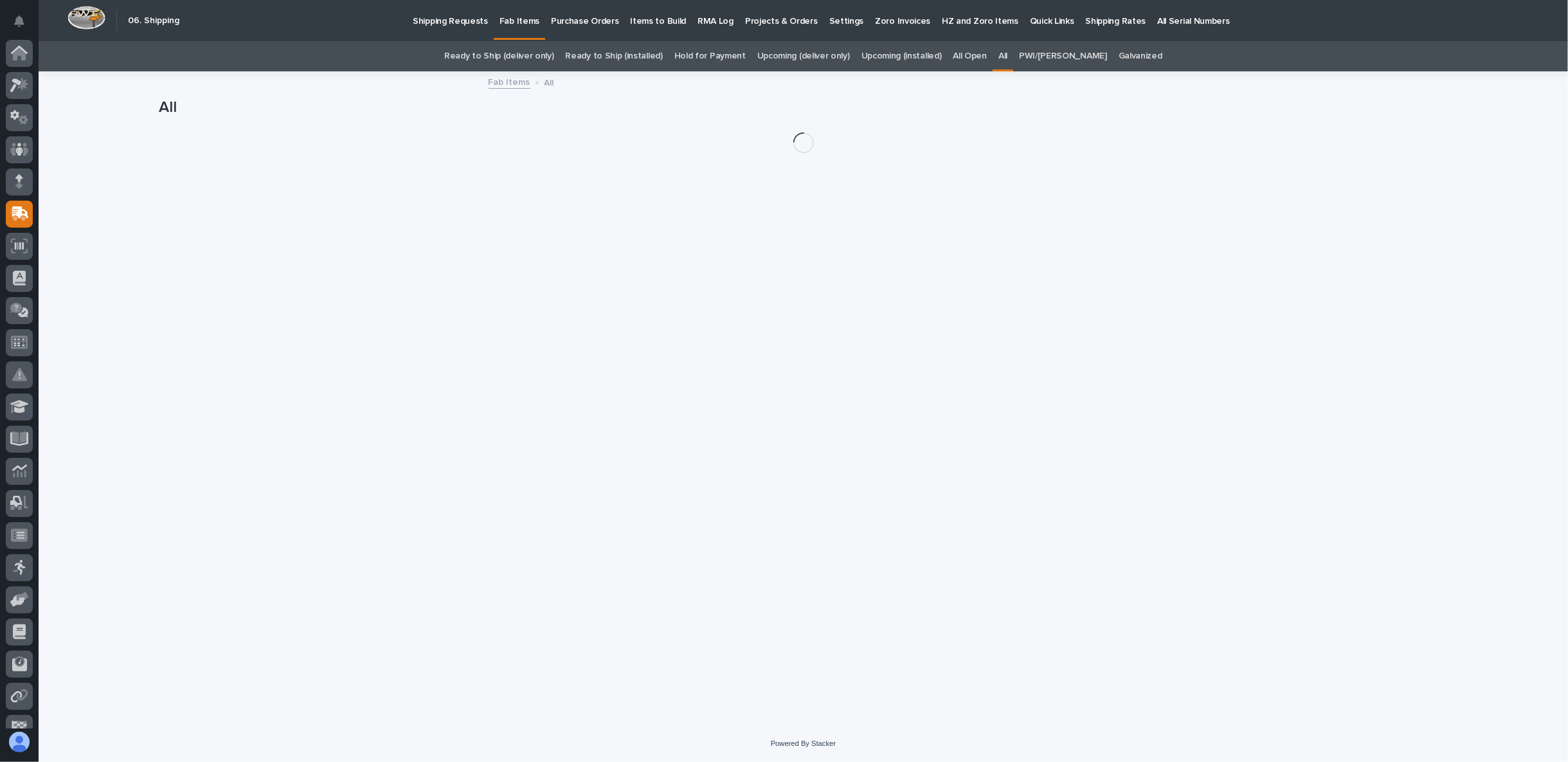
scroll to position [51, 0]
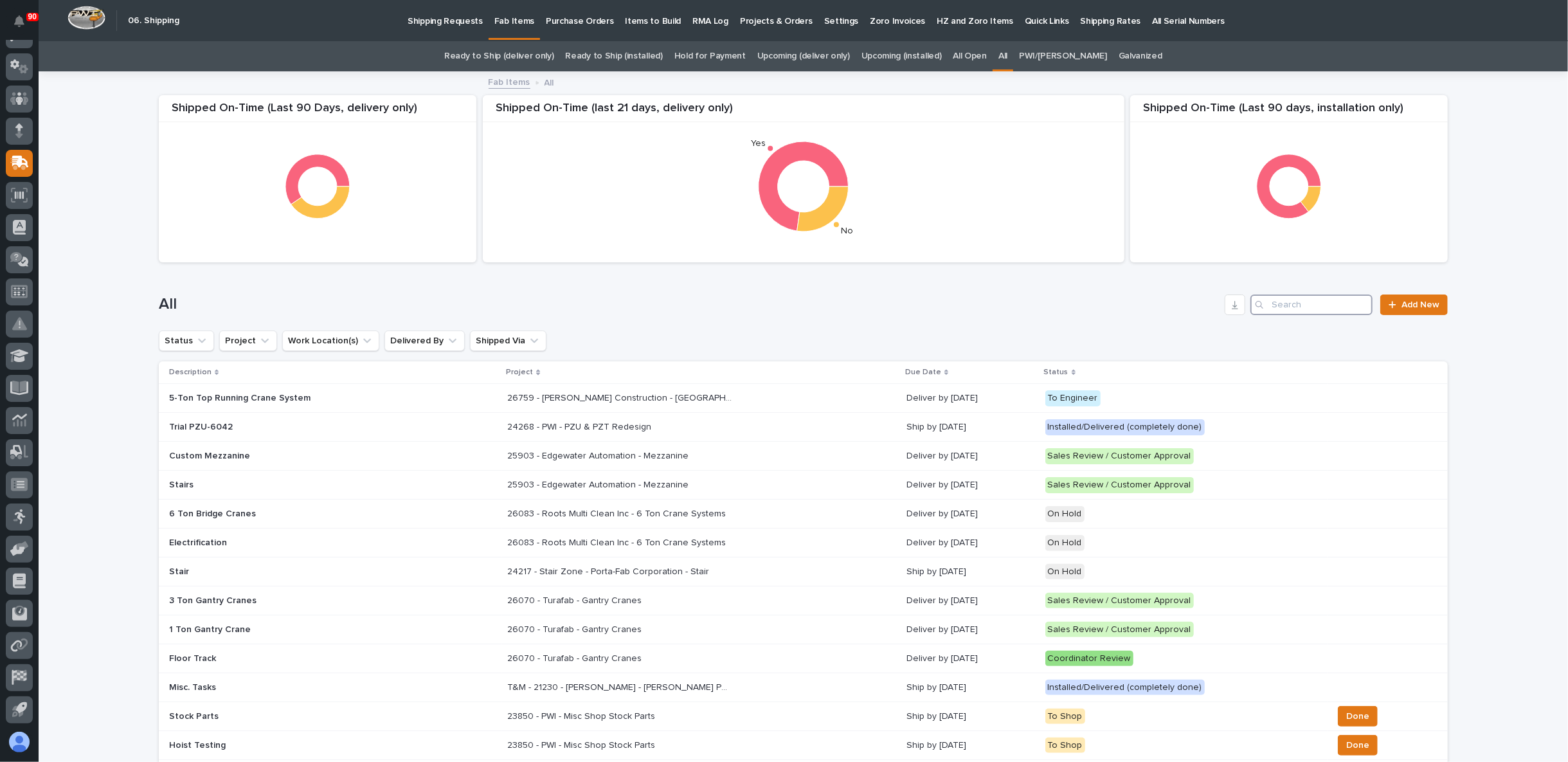
click at [1276, 307] on input "Search" at bounding box center [1311, 305] width 122 height 21
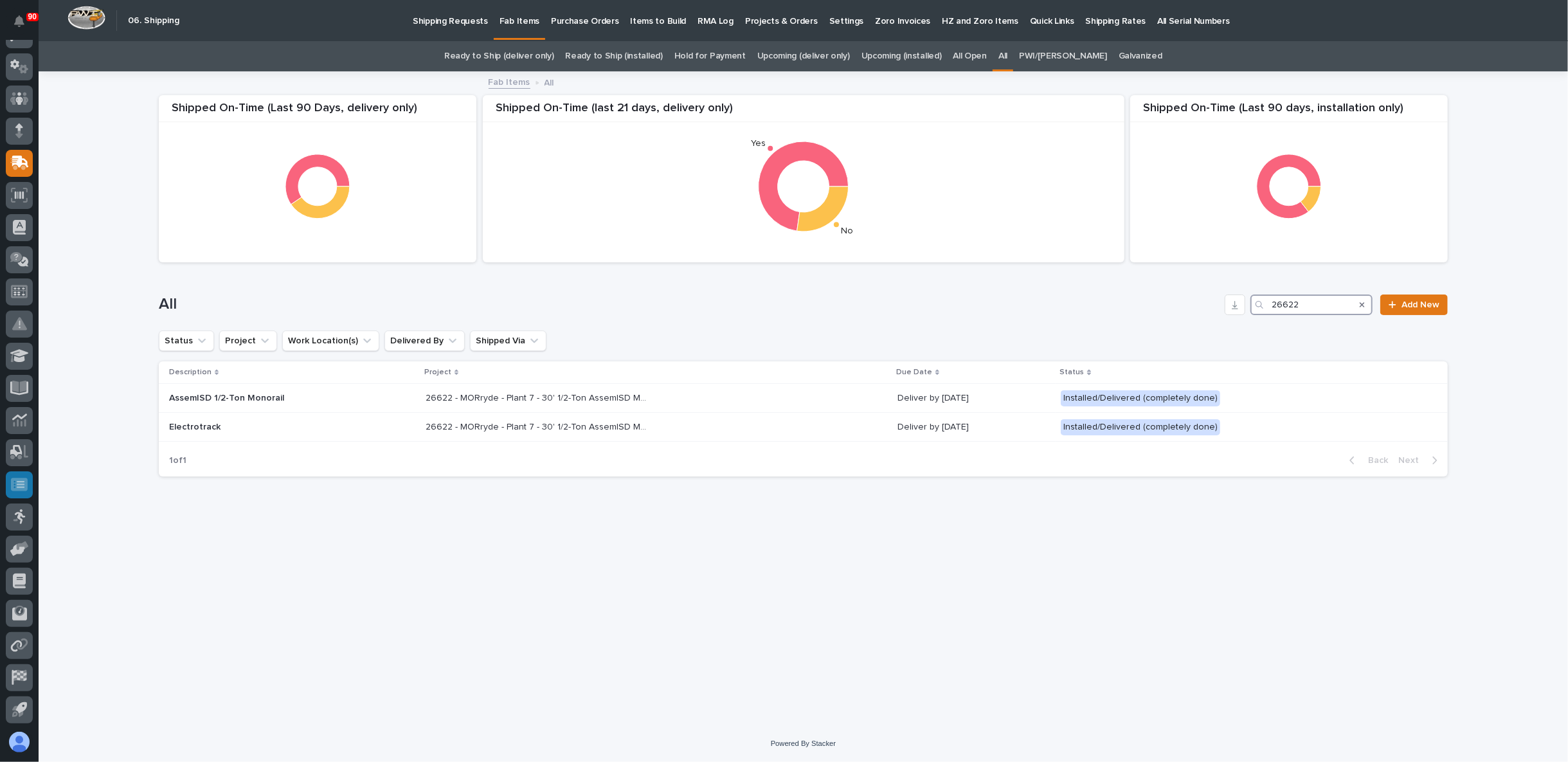
type input "26622"
